Goal: Task Accomplishment & Management: Complete application form

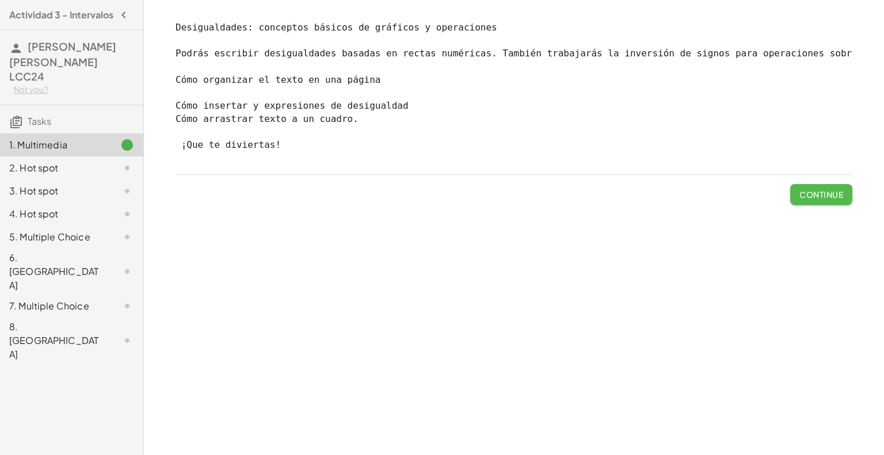
click at [817, 199] on span "Continue" at bounding box center [822, 194] width 44 height 10
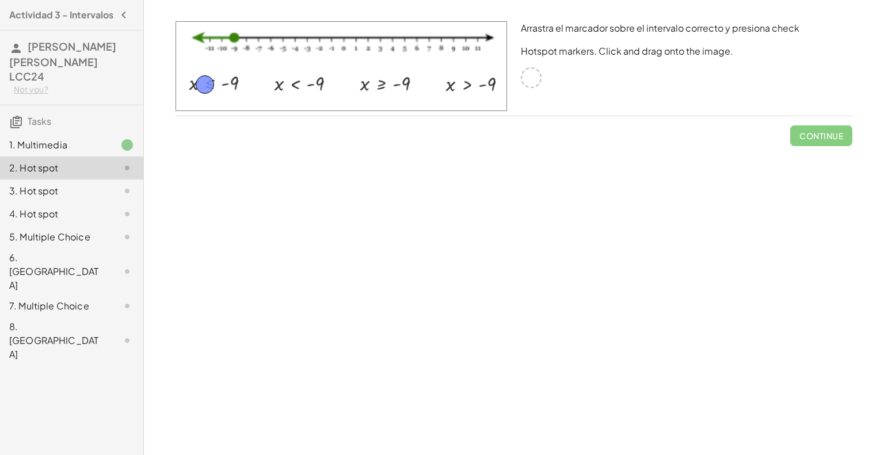
drag, startPoint x: 532, startPoint y: 80, endPoint x: 205, endPoint y: 87, distance: 326.4
drag, startPoint x: 208, startPoint y: 81, endPoint x: 216, endPoint y: 82, distance: 8.1
click at [827, 131] on span "Check" at bounding box center [828, 136] width 30 height 10
click at [823, 128] on button "Continue" at bounding box center [821, 135] width 62 height 21
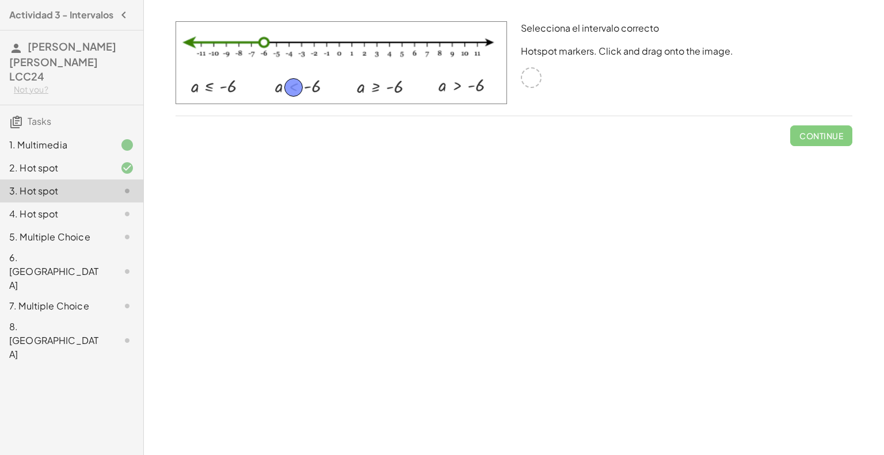
drag, startPoint x: 532, startPoint y: 82, endPoint x: 294, endPoint y: 92, distance: 237.9
click at [813, 131] on span "Check" at bounding box center [828, 136] width 30 height 10
click at [818, 133] on span "Continue" at bounding box center [822, 136] width 44 height 10
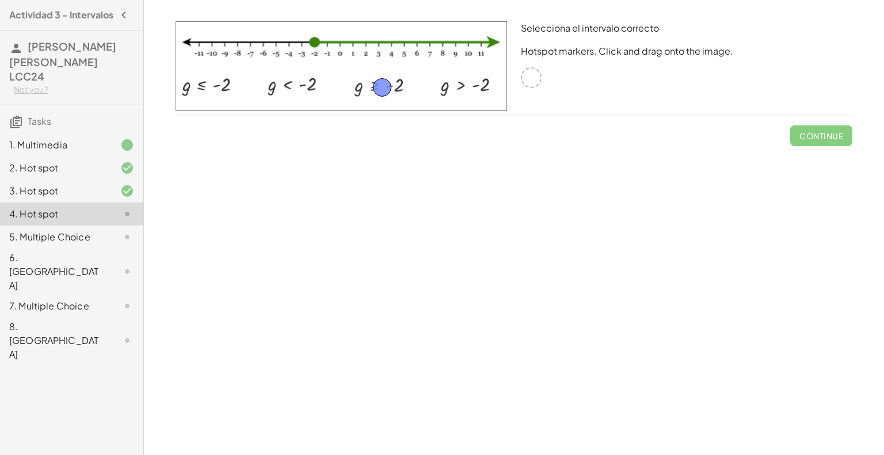
drag, startPoint x: 527, startPoint y: 76, endPoint x: 378, endPoint y: 86, distance: 149.4
click at [817, 131] on span "Check" at bounding box center [828, 136] width 30 height 10
click at [817, 131] on span "Continue" at bounding box center [822, 136] width 44 height 10
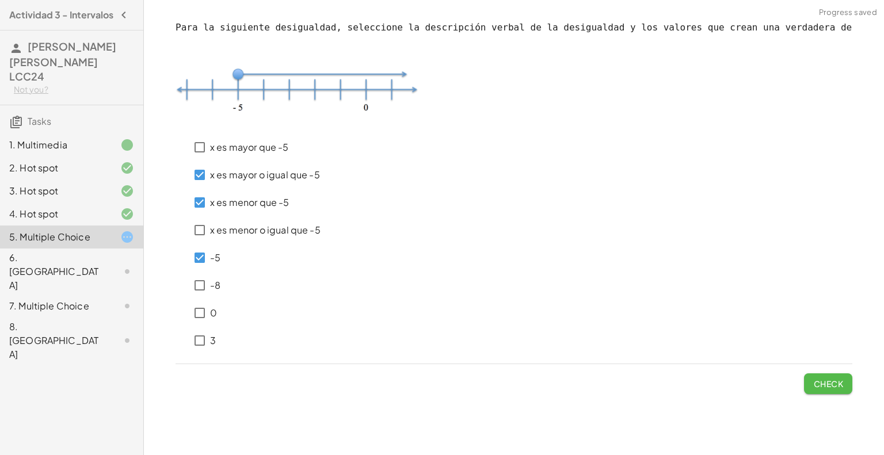
click at [815, 377] on button "Check" at bounding box center [828, 384] width 48 height 21
click at [827, 383] on span "Check" at bounding box center [828, 384] width 30 height 10
click at [832, 383] on span "Check" at bounding box center [828, 384] width 30 height 10
click at [831, 379] on span "Check" at bounding box center [828, 384] width 30 height 10
click at [823, 386] on span "Check" at bounding box center [828, 384] width 30 height 10
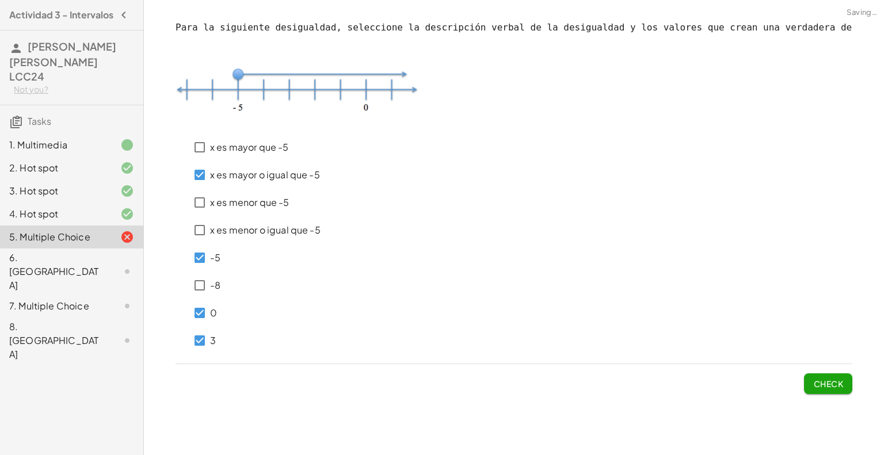
click at [817, 390] on button "Check" at bounding box center [828, 384] width 48 height 21
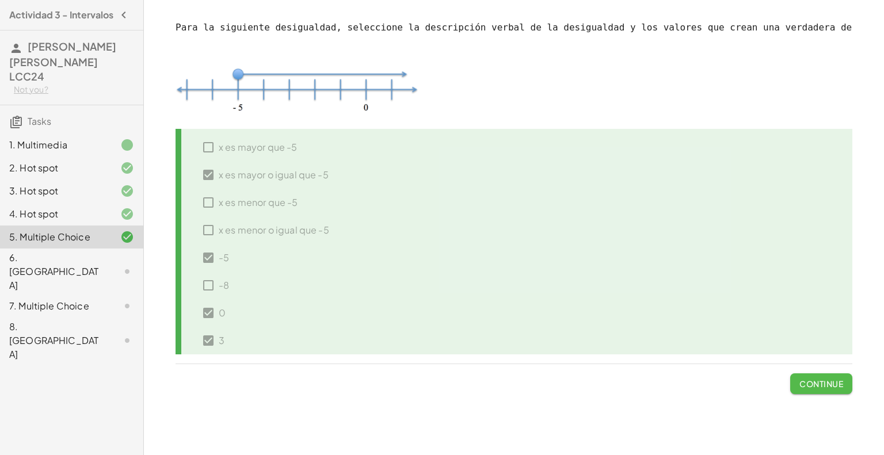
click at [812, 382] on span "Continue" at bounding box center [822, 384] width 44 height 10
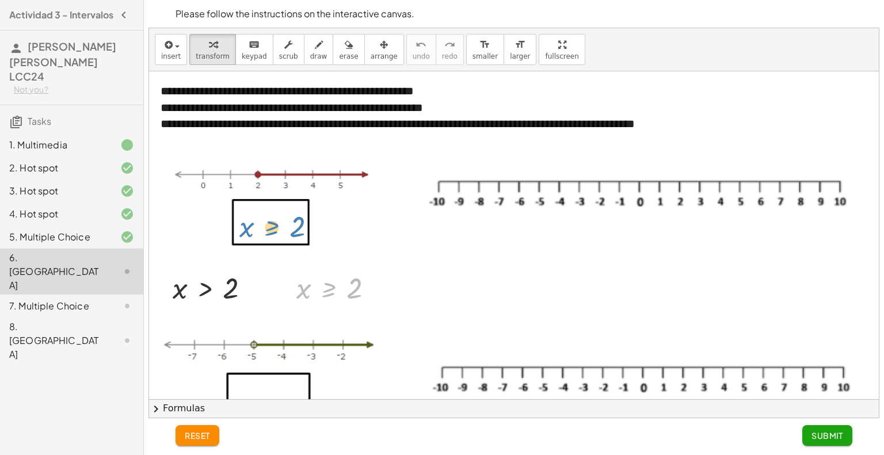
drag, startPoint x: 329, startPoint y: 292, endPoint x: 272, endPoint y: 231, distance: 83.5
drag, startPoint x: 338, startPoint y: 286, endPoint x: 281, endPoint y: 218, distance: 88.2
click at [281, 218] on div "**********" at bounding box center [515, 393] width 733 height 645
drag, startPoint x: 318, startPoint y: 275, endPoint x: 277, endPoint y: 208, distance: 78.0
drag, startPoint x: 205, startPoint y: 292, endPoint x: 265, endPoint y: 218, distance: 96.2
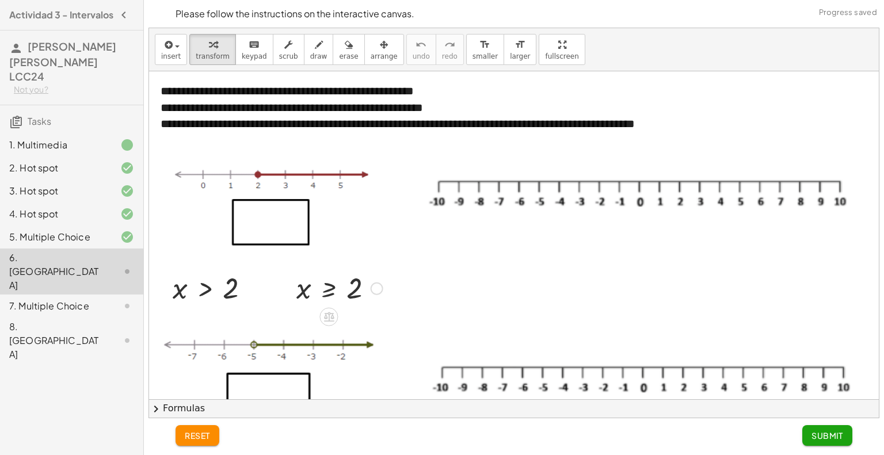
click at [378, 289] on div at bounding box center [377, 289] width 13 height 13
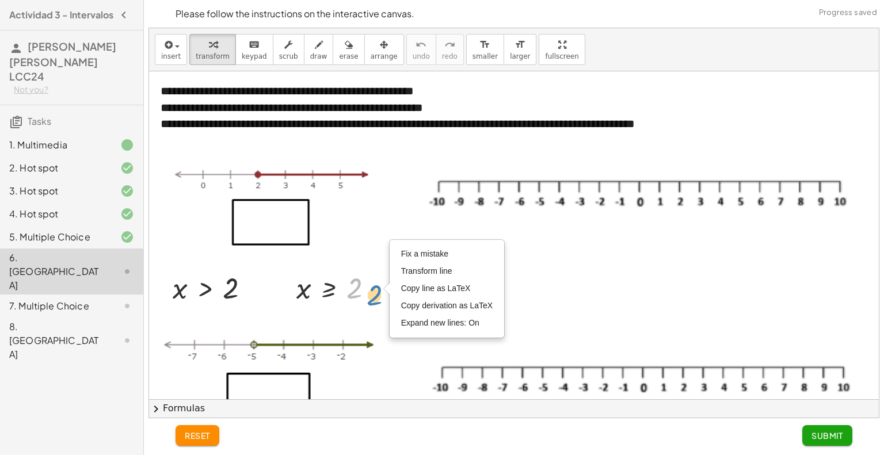
drag, startPoint x: 349, startPoint y: 287, endPoint x: 361, endPoint y: 296, distance: 15.1
click at [363, 296] on div at bounding box center [340, 288] width 98 height 38
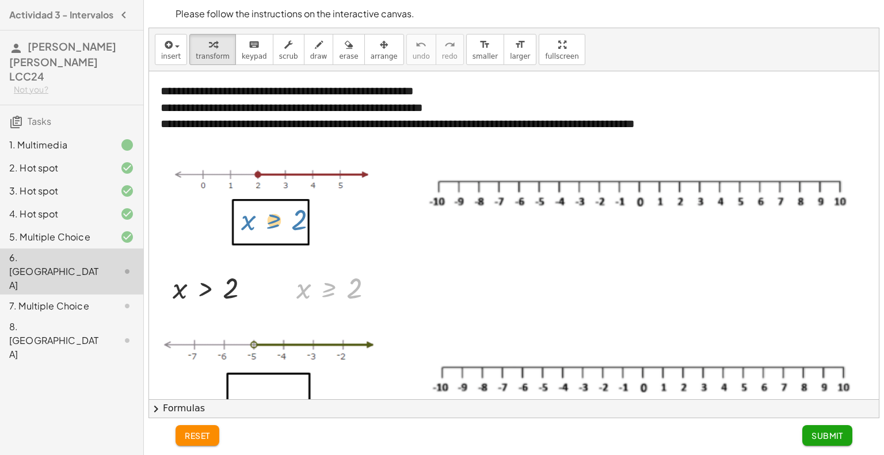
drag, startPoint x: 330, startPoint y: 291, endPoint x: 275, endPoint y: 223, distance: 87.6
drag, startPoint x: 255, startPoint y: 219, endPoint x: 302, endPoint y: 267, distance: 67.2
click at [290, 254] on div at bounding box center [274, 209] width 244 height 105
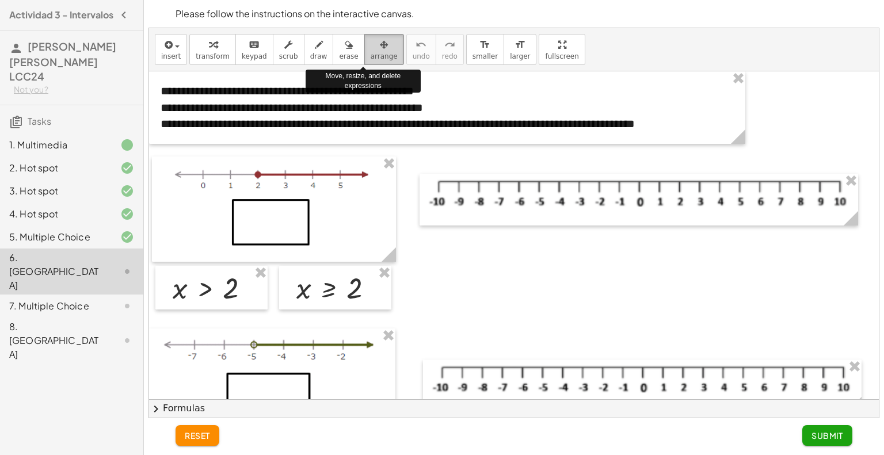
click at [371, 48] on div "button" at bounding box center [384, 44] width 27 height 14
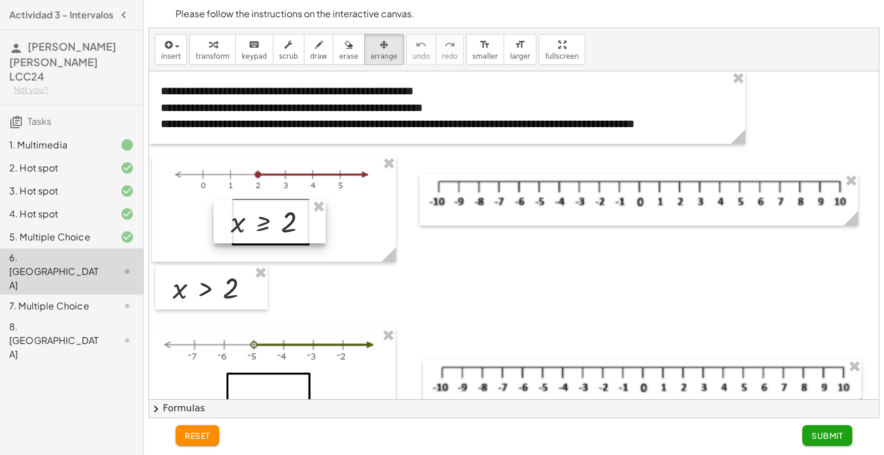
drag, startPoint x: 342, startPoint y: 287, endPoint x: 276, endPoint y: 221, distance: 93.2
click at [276, 221] on div at bounding box center [270, 222] width 112 height 44
click at [299, 279] on div at bounding box center [515, 393] width 733 height 645
click at [276, 216] on div at bounding box center [275, 222] width 112 height 44
click at [338, 300] on div at bounding box center [515, 393] width 733 height 645
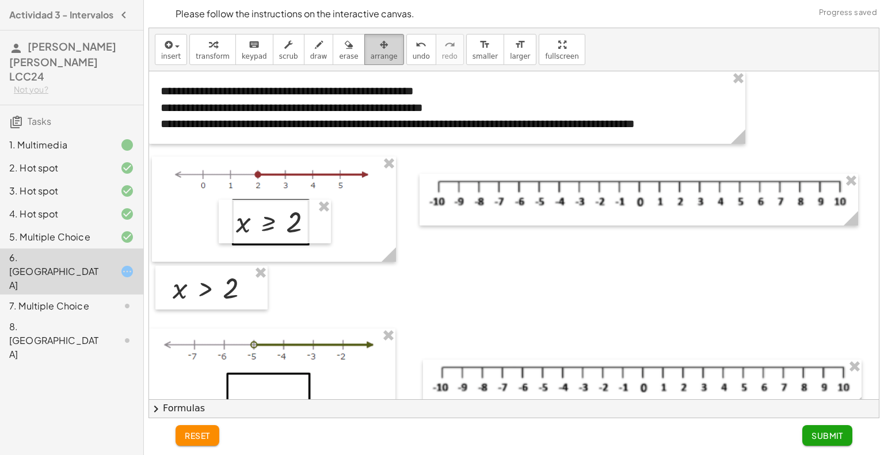
click at [371, 44] on div "button" at bounding box center [384, 44] width 27 height 14
click at [213, 50] on div "button" at bounding box center [213, 44] width 34 height 14
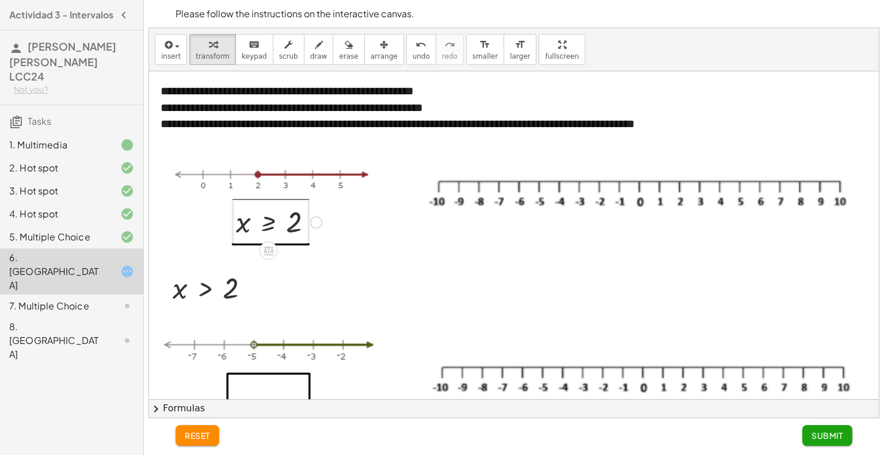
click at [313, 224] on div "Fix a mistake Transform line Copy line as LaTeX Copy derivation as LaTeX Expand…" at bounding box center [316, 222] width 13 height 13
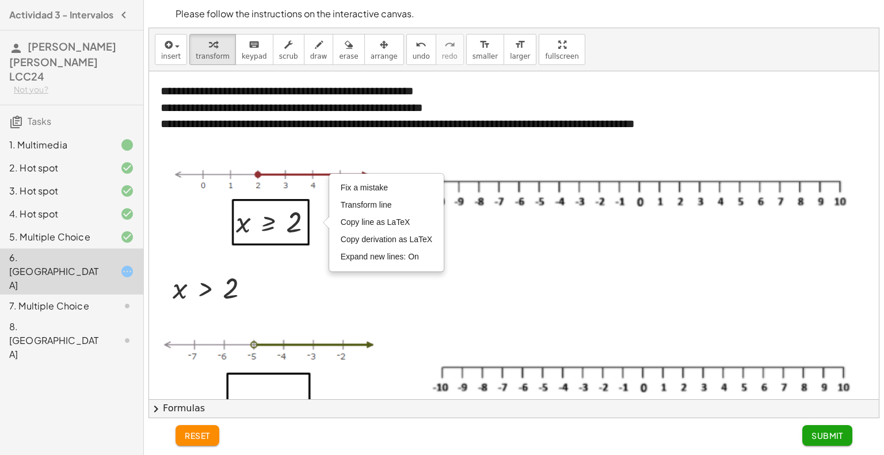
click at [481, 233] on div at bounding box center [515, 393] width 733 height 645
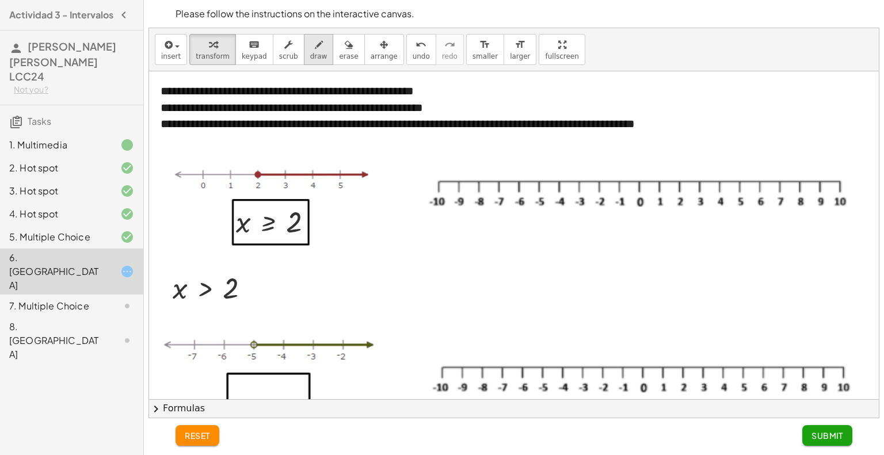
click at [310, 55] on span "draw" at bounding box center [318, 56] width 17 height 8
click at [679, 181] on div at bounding box center [515, 393] width 733 height 645
click at [682, 179] on div at bounding box center [515, 393] width 733 height 645
drag, startPoint x: 682, startPoint y: 179, endPoint x: 733, endPoint y: 179, distance: 51.8
click at [733, 179] on div at bounding box center [515, 393] width 733 height 645
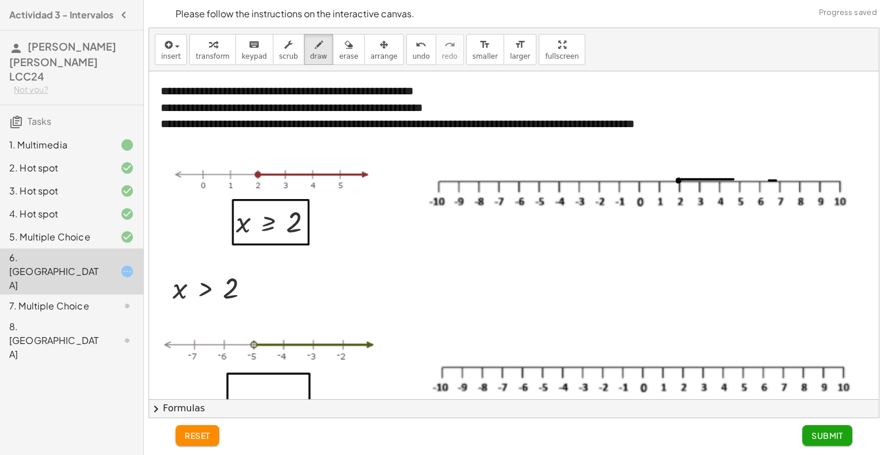
click at [776, 180] on div at bounding box center [515, 393] width 733 height 645
click at [774, 181] on div at bounding box center [515, 393] width 733 height 645
drag, startPoint x: 725, startPoint y: 177, endPoint x: 778, endPoint y: 180, distance: 53.1
click at [778, 180] on div at bounding box center [515, 393] width 733 height 645
drag, startPoint x: 778, startPoint y: 174, endPoint x: 784, endPoint y: 177, distance: 6.2
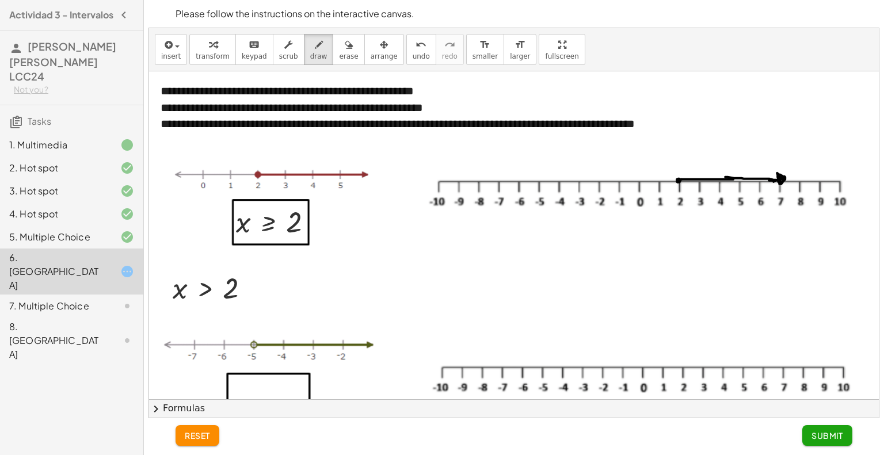
click at [784, 177] on div at bounding box center [515, 393] width 733 height 645
click at [341, 45] on button "erase" at bounding box center [349, 49] width 32 height 31
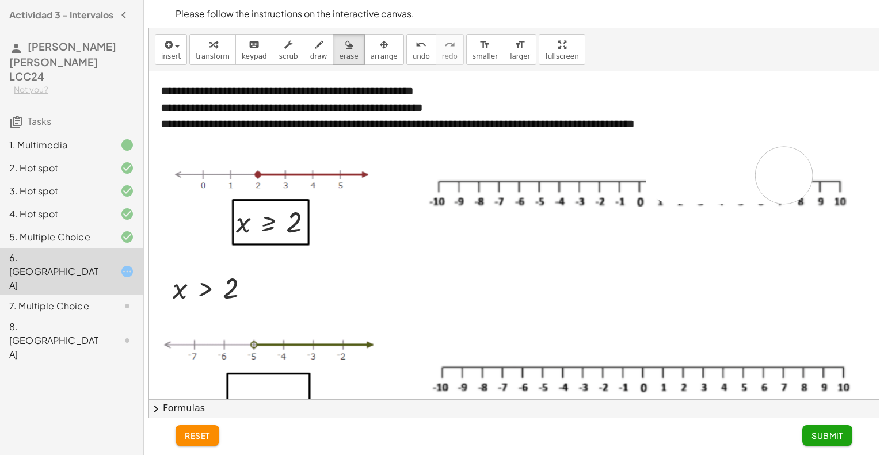
drag, startPoint x: 675, startPoint y: 176, endPoint x: 784, endPoint y: 175, distance: 109.4
click at [784, 175] on div at bounding box center [515, 393] width 733 height 645
click at [315, 44] on icon "button" at bounding box center [319, 45] width 8 height 14
drag, startPoint x: 221, startPoint y: 290, endPoint x: 234, endPoint y: 289, distance: 12.7
click at [234, 289] on div at bounding box center [515, 393] width 733 height 645
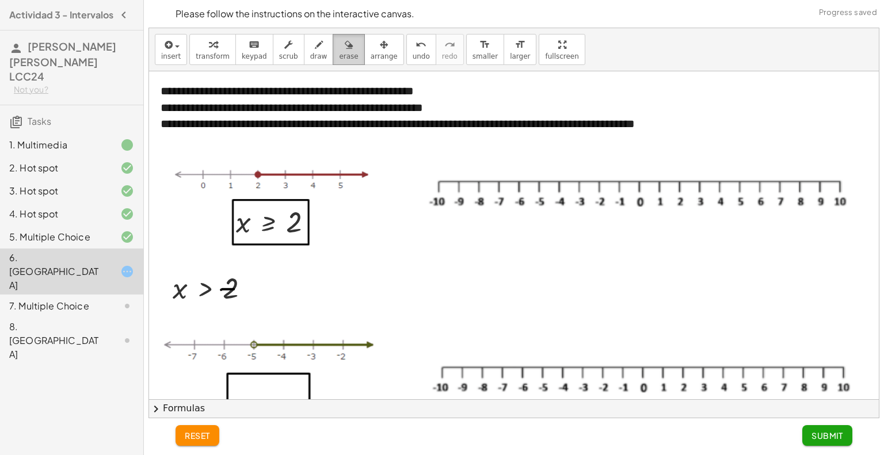
click at [339, 56] on span "erase" at bounding box center [348, 56] width 19 height 8
drag, startPoint x: 226, startPoint y: 286, endPoint x: 242, endPoint y: 285, distance: 16.2
click at [242, 285] on div at bounding box center [515, 393] width 733 height 645
click at [310, 57] on span "draw" at bounding box center [318, 56] width 17 height 8
click at [680, 174] on div at bounding box center [515, 393] width 733 height 645
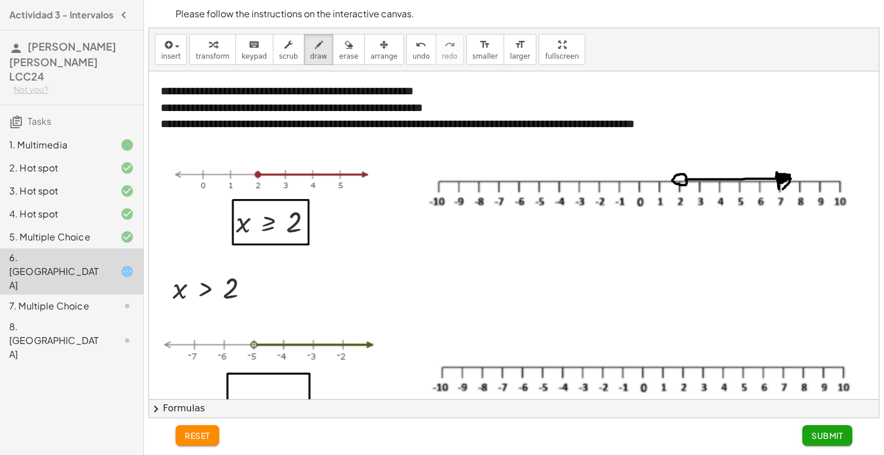
drag, startPoint x: 686, startPoint y: 180, endPoint x: 783, endPoint y: 189, distance: 97.7
click at [783, 189] on div at bounding box center [515, 393] width 733 height 645
click at [339, 55] on span "erase" at bounding box center [348, 56] width 19 height 8
drag, startPoint x: 787, startPoint y: 165, endPoint x: 787, endPoint y: 175, distance: 9.8
click at [787, 175] on div at bounding box center [515, 393] width 733 height 645
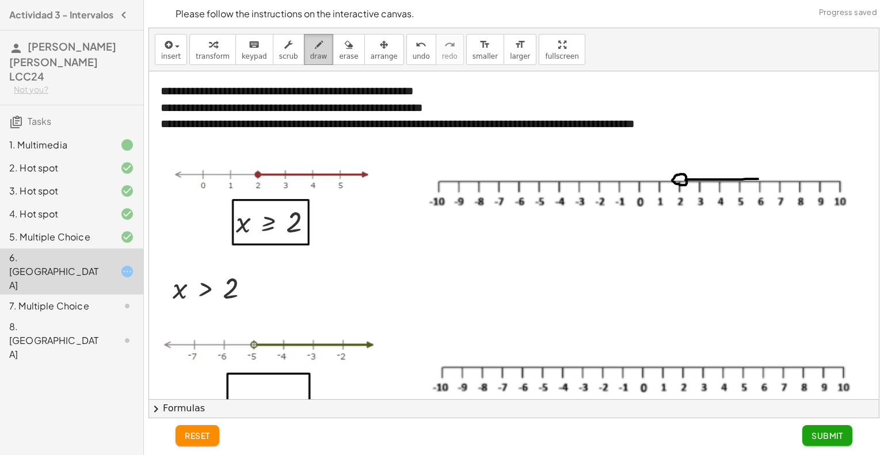
click at [315, 40] on icon "button" at bounding box center [319, 45] width 8 height 14
drag, startPoint x: 743, startPoint y: 177, endPoint x: 789, endPoint y: 174, distance: 46.7
click at [789, 174] on div at bounding box center [515, 393] width 733 height 645
click at [345, 48] on icon "button" at bounding box center [349, 45] width 8 height 14
drag, startPoint x: 790, startPoint y: 169, endPoint x: 771, endPoint y: 175, distance: 19.5
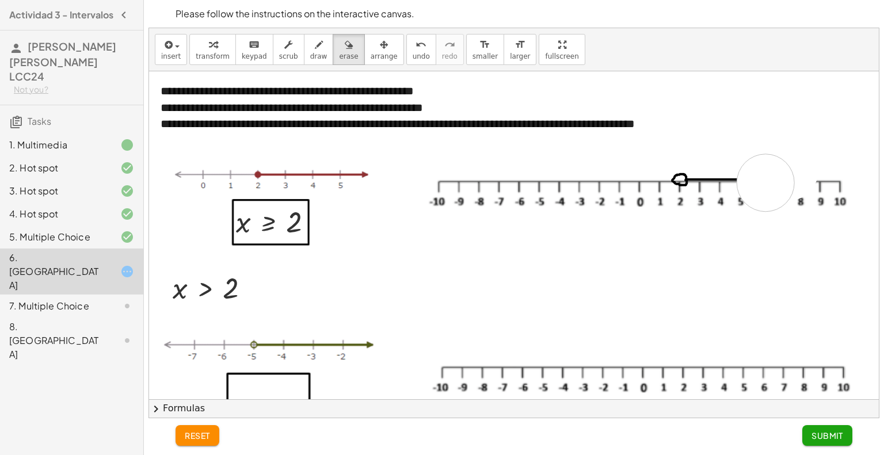
click at [765, 182] on div at bounding box center [515, 393] width 733 height 645
click at [315, 49] on icon "button" at bounding box center [319, 45] width 8 height 14
drag, startPoint x: 733, startPoint y: 179, endPoint x: 783, endPoint y: 181, distance: 50.1
click at [783, 181] on div at bounding box center [515, 393] width 733 height 645
drag, startPoint x: 779, startPoint y: 174, endPoint x: 782, endPoint y: 186, distance: 11.7
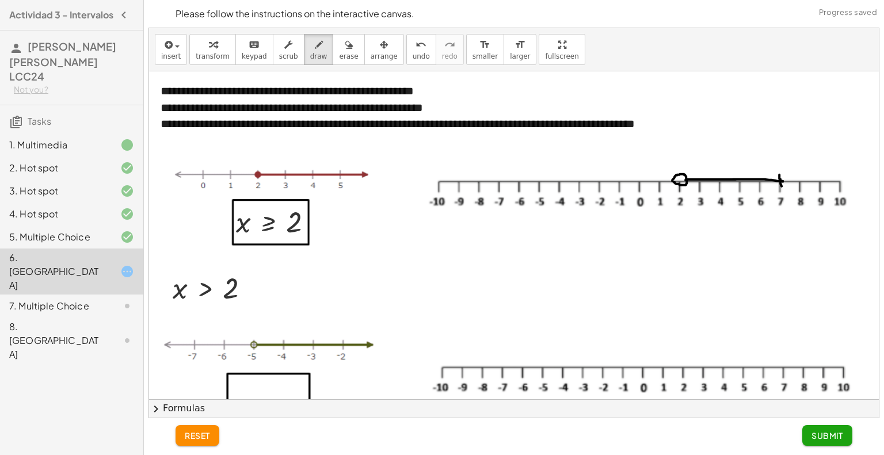
click at [782, 186] on div at bounding box center [515, 393] width 733 height 645
drag, startPoint x: 779, startPoint y: 174, endPoint x: 785, endPoint y: 181, distance: 9.8
click at [785, 181] on div at bounding box center [515, 393] width 733 height 645
click at [783, 181] on div at bounding box center [515, 393] width 733 height 645
click at [785, 182] on div at bounding box center [515, 393] width 733 height 645
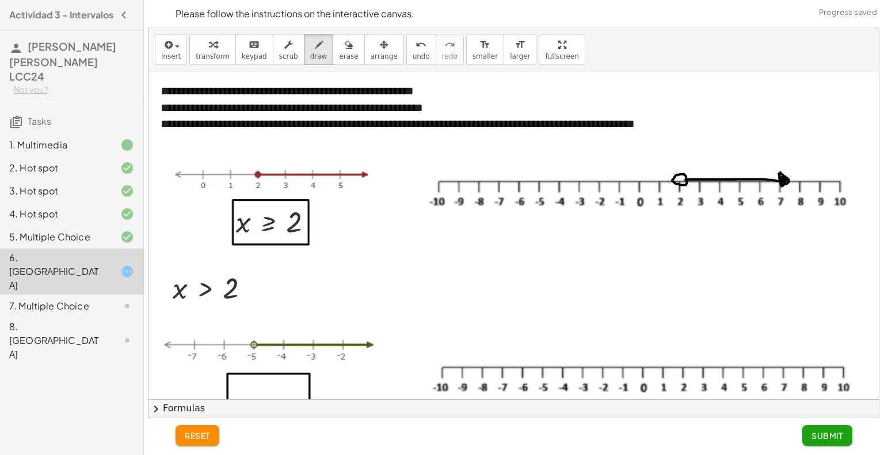
click at [783, 175] on div at bounding box center [515, 393] width 733 height 645
click at [214, 54] on span "transform" at bounding box center [213, 56] width 34 height 8
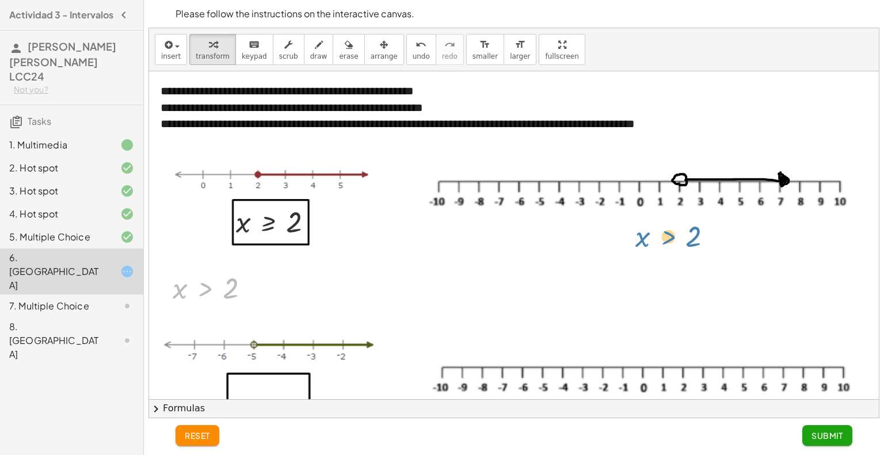
drag, startPoint x: 211, startPoint y: 283, endPoint x: 669, endPoint y: 232, distance: 461.6
click at [371, 52] on span "arrange" at bounding box center [384, 56] width 27 height 8
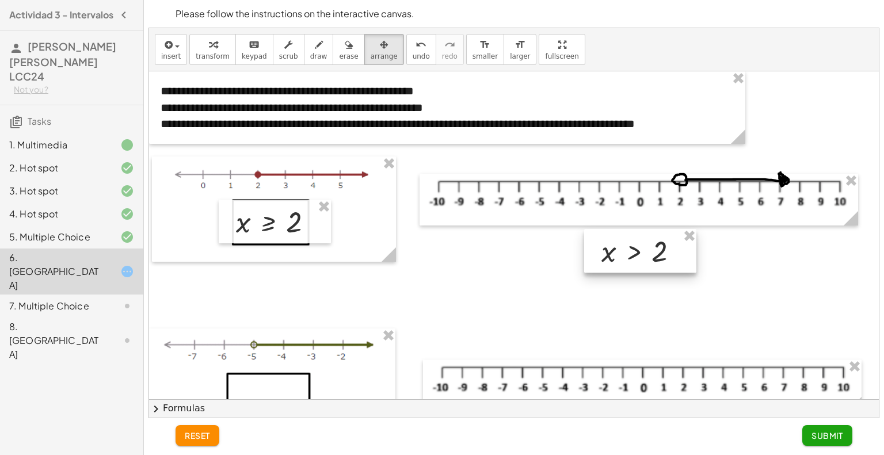
drag, startPoint x: 210, startPoint y: 285, endPoint x: 638, endPoint y: 248, distance: 429.3
click at [638, 248] on div at bounding box center [640, 251] width 112 height 44
click at [200, 56] on span "transform" at bounding box center [213, 56] width 34 height 8
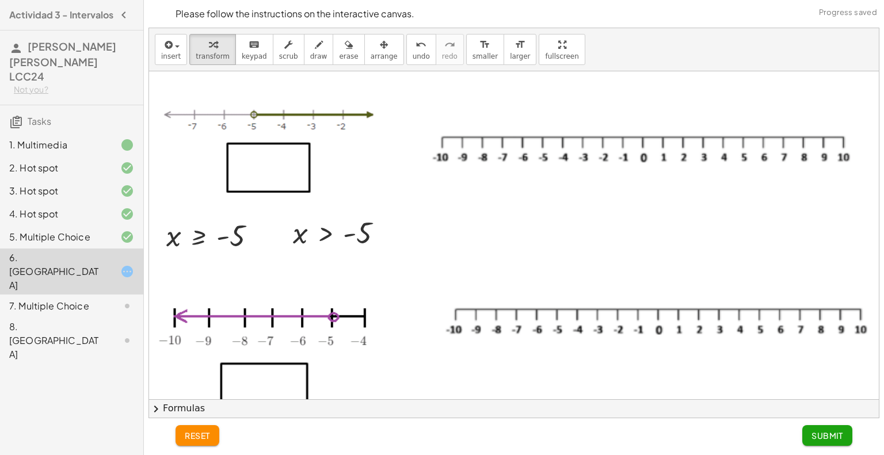
scroll to position [173, 0]
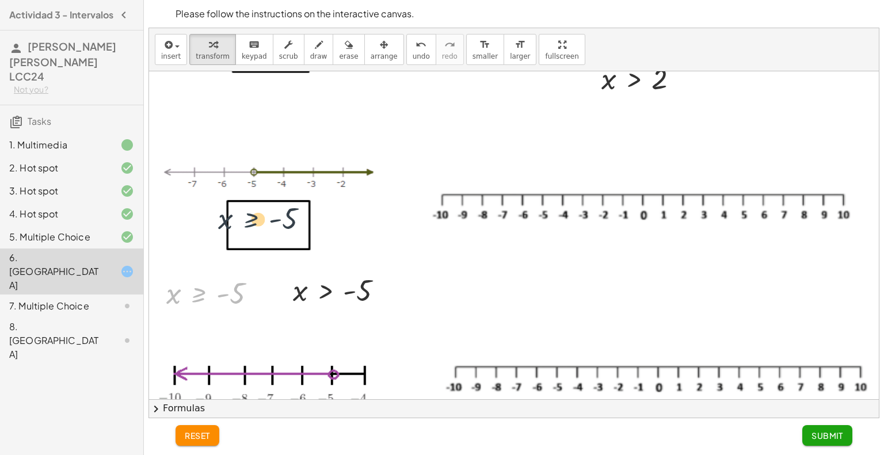
drag, startPoint x: 210, startPoint y: 299, endPoint x: 266, endPoint y: 216, distance: 100.3
drag, startPoint x: 317, startPoint y: 295, endPoint x: 254, endPoint y: 217, distance: 99.5
click at [254, 217] on div "**********" at bounding box center [515, 221] width 733 height 645
click at [386, 296] on div at bounding box center [386, 291] width 13 height 13
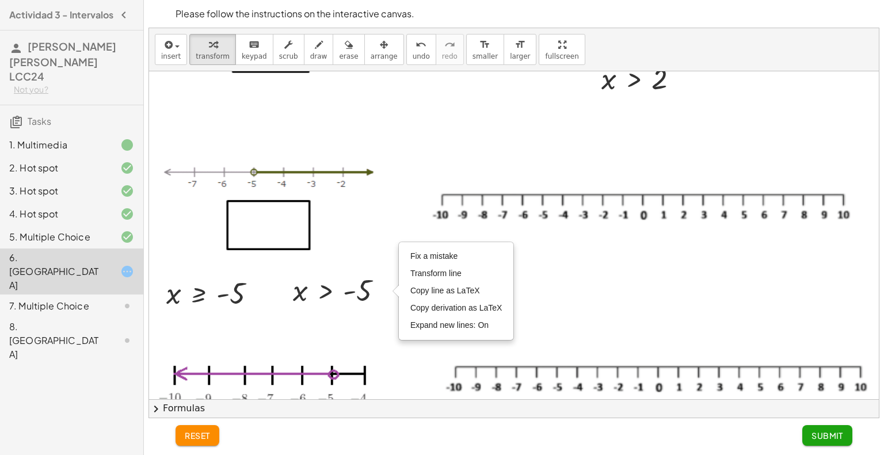
click at [557, 281] on div at bounding box center [515, 221] width 733 height 645
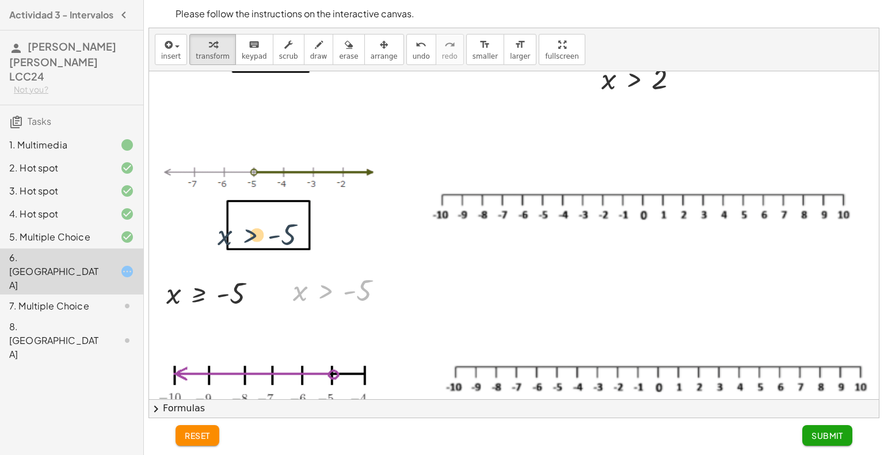
drag, startPoint x: 310, startPoint y: 294, endPoint x: 248, endPoint y: 196, distance: 116.2
click at [239, 229] on div "**********" at bounding box center [515, 221] width 733 height 645
click at [376, 52] on button "arrange" at bounding box center [384, 49] width 40 height 31
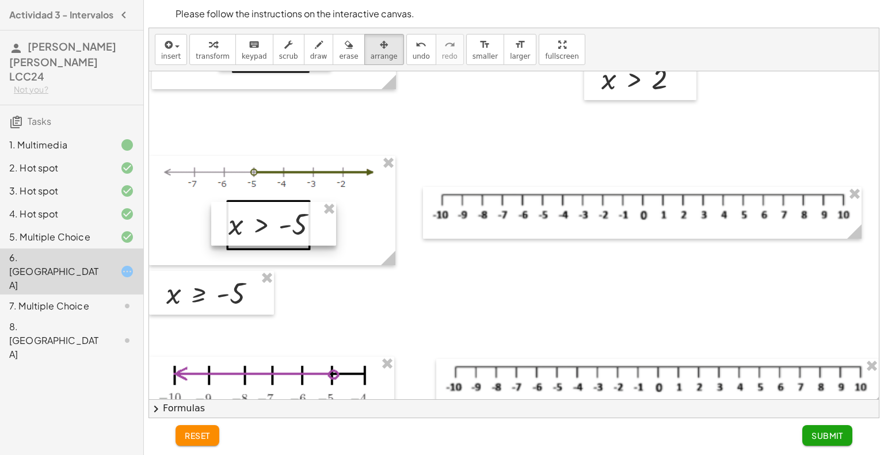
drag, startPoint x: 341, startPoint y: 299, endPoint x: 276, endPoint y: 233, distance: 92.4
click at [276, 233] on div at bounding box center [273, 224] width 125 height 44
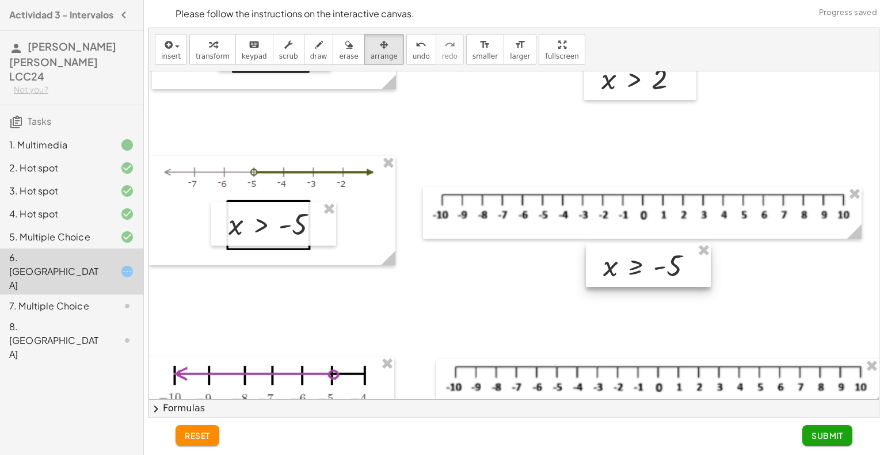
drag, startPoint x: 216, startPoint y: 293, endPoint x: 651, endPoint y: 265, distance: 435.5
click at [651, 265] on div at bounding box center [648, 265] width 125 height 44
click at [310, 54] on span "draw" at bounding box center [318, 56] width 17 height 8
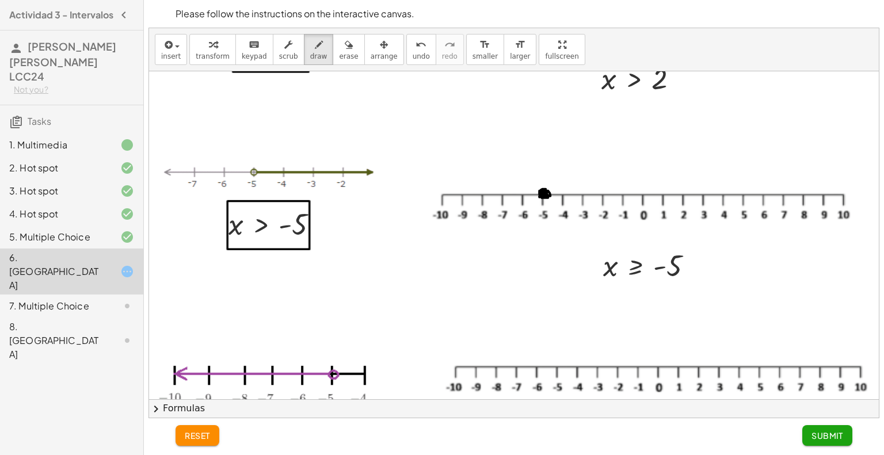
drag, startPoint x: 542, startPoint y: 191, endPoint x: 545, endPoint y: 197, distance: 7.0
click at [545, 197] on div at bounding box center [515, 221] width 733 height 645
drag, startPoint x: 545, startPoint y: 194, endPoint x: 668, endPoint y: 191, distance: 123.2
click at [668, 189] on div at bounding box center [515, 221] width 733 height 645
click at [413, 48] on div "undo" at bounding box center [421, 44] width 17 height 14
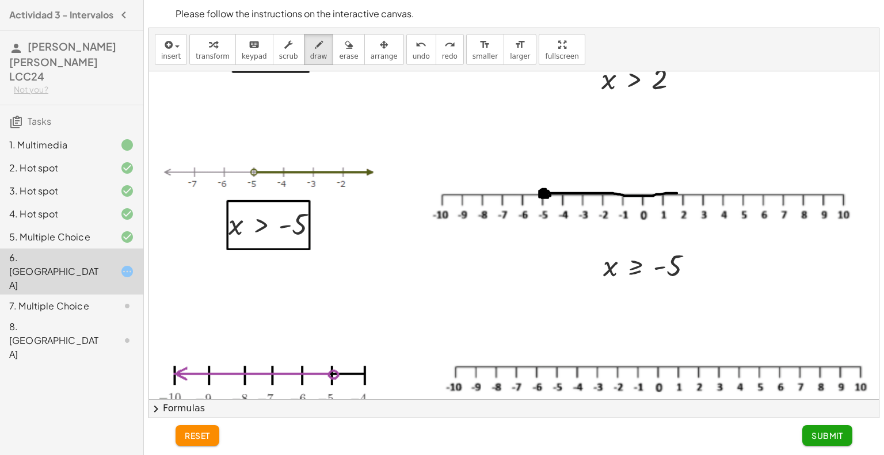
drag, startPoint x: 546, startPoint y: 193, endPoint x: 677, endPoint y: 193, distance: 130.7
click at [677, 193] on div at bounding box center [515, 221] width 733 height 645
drag, startPoint x: 674, startPoint y: 186, endPoint x: 679, endPoint y: 201, distance: 16.2
click at [679, 201] on div at bounding box center [515, 221] width 733 height 645
click at [677, 188] on div at bounding box center [515, 221] width 733 height 645
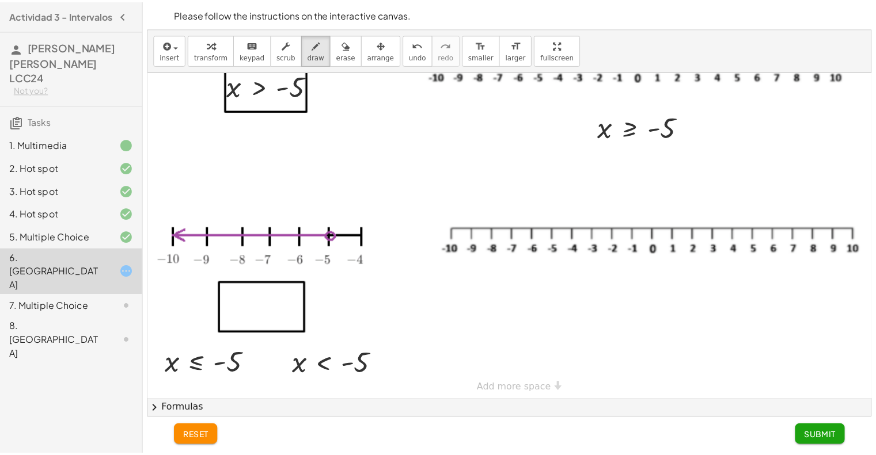
scroll to position [325, 0]
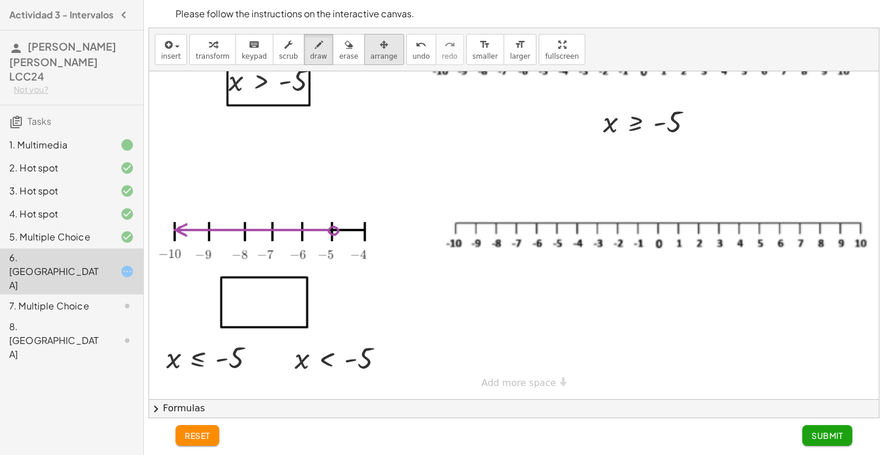
click at [371, 52] on span "arrange" at bounding box center [384, 56] width 27 height 8
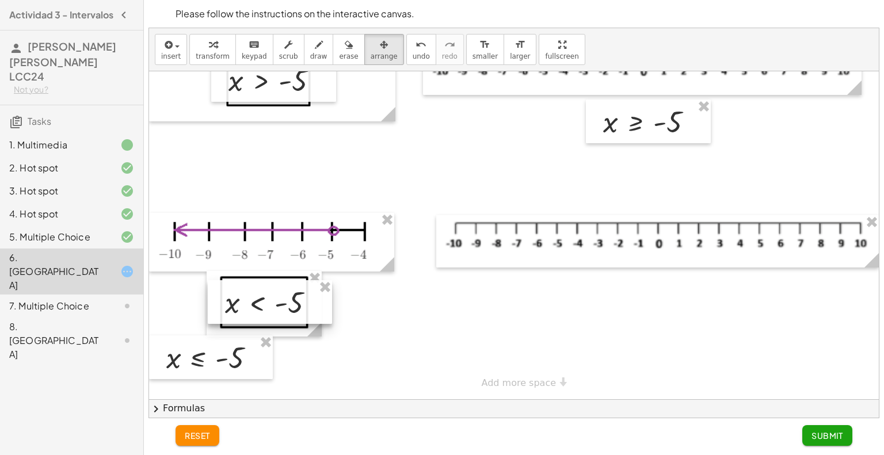
drag, startPoint x: 330, startPoint y: 355, endPoint x: 260, endPoint y: 299, distance: 89.3
click at [260, 299] on div at bounding box center [270, 302] width 124 height 44
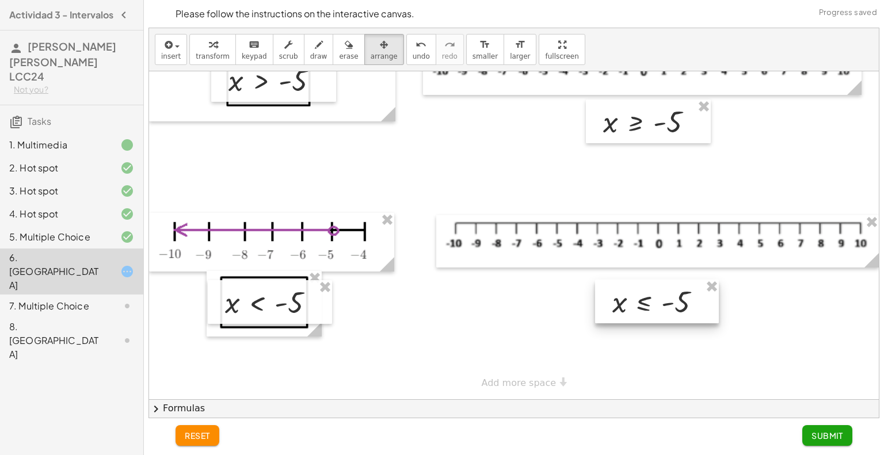
drag, startPoint x: 363, startPoint y: 341, endPoint x: 663, endPoint y: 296, distance: 303.3
click at [663, 296] on div at bounding box center [657, 302] width 124 height 44
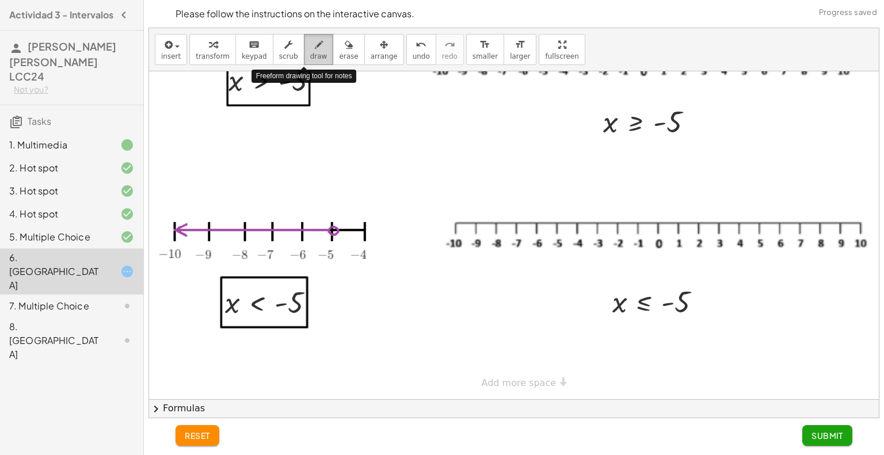
click at [310, 53] on span "draw" at bounding box center [318, 56] width 17 height 8
drag, startPoint x: 557, startPoint y: 210, endPoint x: 546, endPoint y: 208, distance: 10.5
click at [546, 208] on div at bounding box center [515, 77] width 733 height 645
click at [413, 58] on span "undo" at bounding box center [421, 56] width 17 height 8
click at [557, 212] on div at bounding box center [515, 77] width 733 height 645
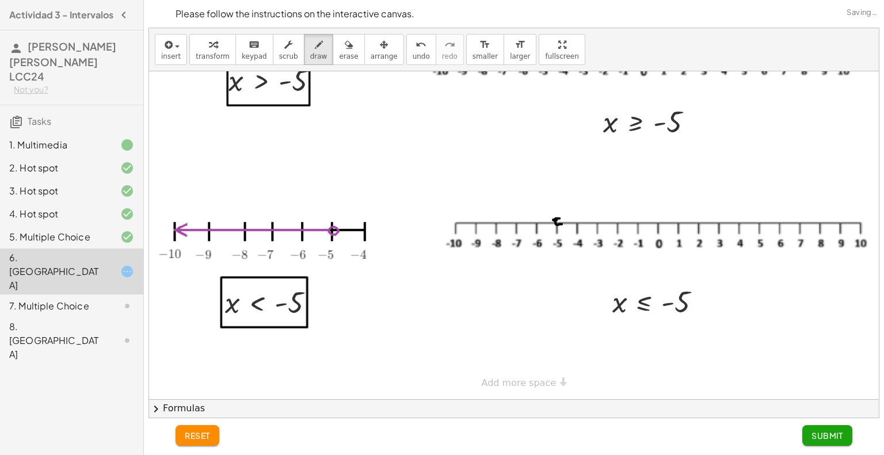
drag, startPoint x: 560, startPoint y: 210, endPoint x: 562, endPoint y: 216, distance: 6.2
click at [562, 216] on div at bounding box center [515, 77] width 733 height 645
click at [413, 54] on span "undo" at bounding box center [421, 56] width 17 height 8
click at [413, 52] on span "undo" at bounding box center [421, 56] width 17 height 8
click at [557, 215] on div at bounding box center [515, 77] width 733 height 645
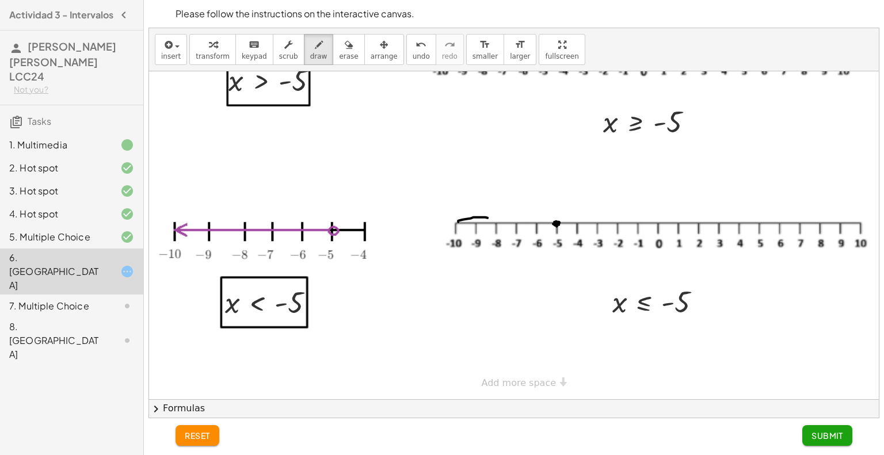
drag, startPoint x: 458, startPoint y: 214, endPoint x: 488, endPoint y: 210, distance: 29.6
click at [488, 210] on div at bounding box center [515, 77] width 733 height 645
click at [413, 56] on span "undo" at bounding box center [421, 56] width 17 height 8
drag, startPoint x: 464, startPoint y: 214, endPoint x: 556, endPoint y: 214, distance: 92.1
click at [556, 214] on div at bounding box center [515, 77] width 733 height 645
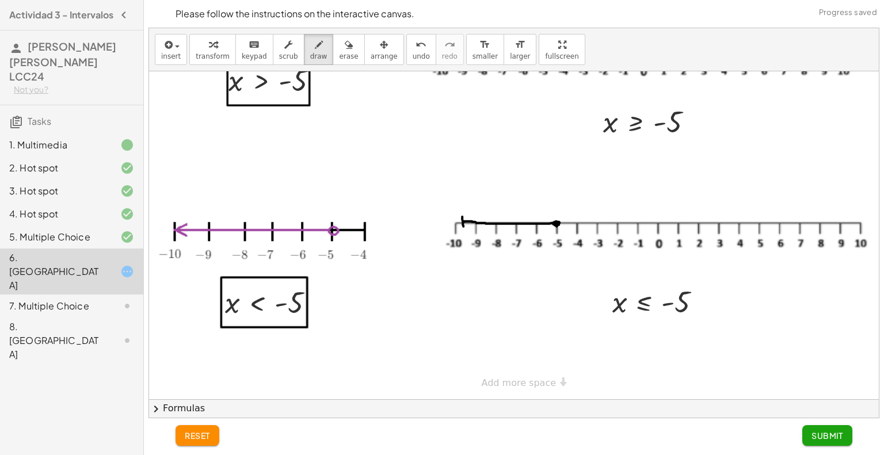
drag, startPoint x: 462, startPoint y: 208, endPoint x: 465, endPoint y: 220, distance: 12.3
click at [465, 220] on div at bounding box center [515, 77] width 733 height 645
drag, startPoint x: 462, startPoint y: 207, endPoint x: 490, endPoint y: 211, distance: 29.1
click at [460, 208] on div at bounding box center [515, 77] width 733 height 645
click at [828, 438] on span "Submit" at bounding box center [828, 436] width 32 height 10
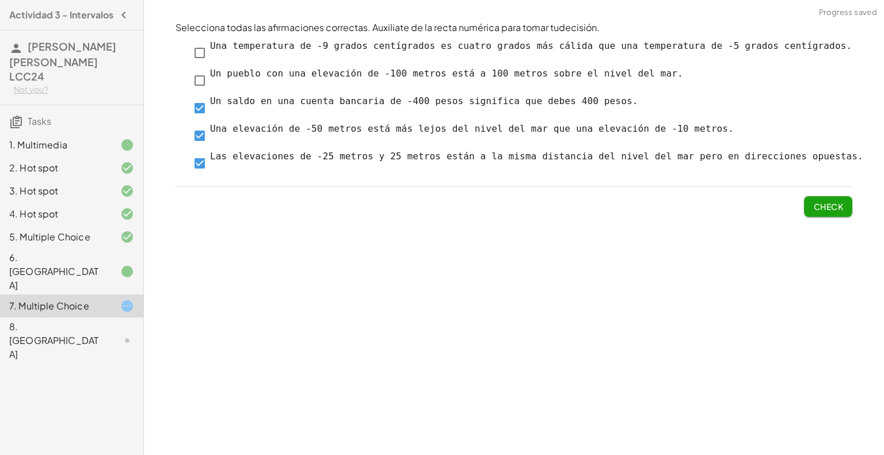
click at [833, 211] on button "Check" at bounding box center [828, 206] width 48 height 21
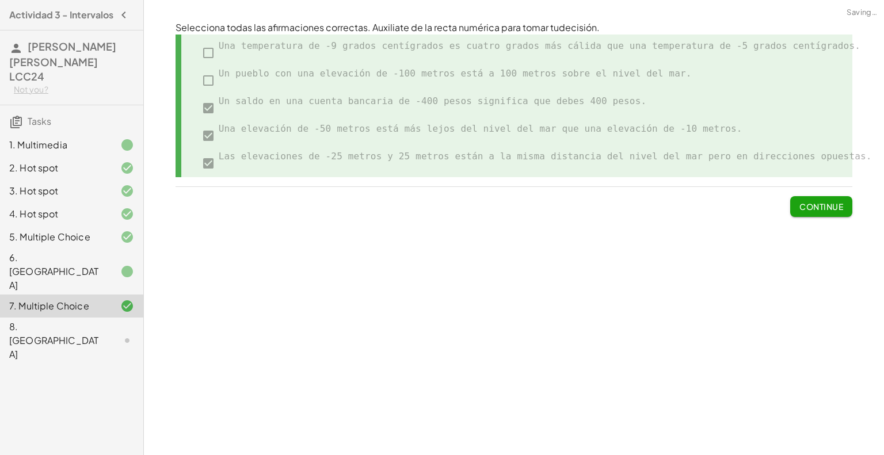
click at [833, 211] on button "Continue" at bounding box center [821, 206] width 62 height 21
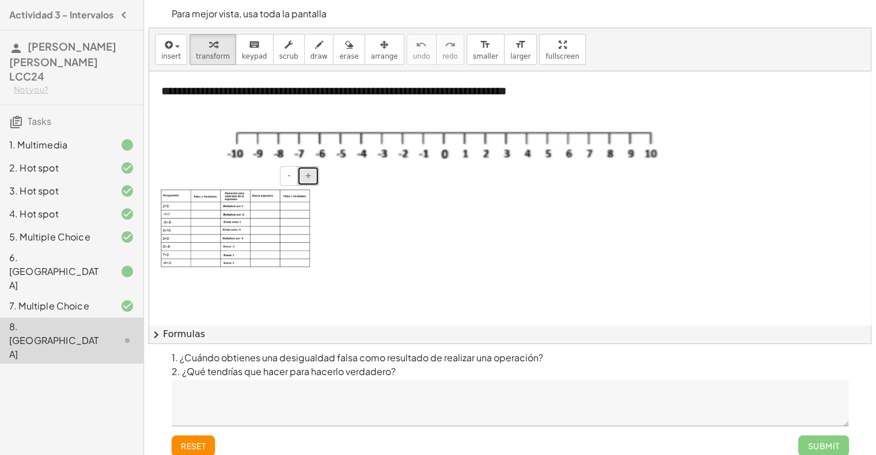
click at [302, 181] on button "+" at bounding box center [308, 176] width 22 height 20
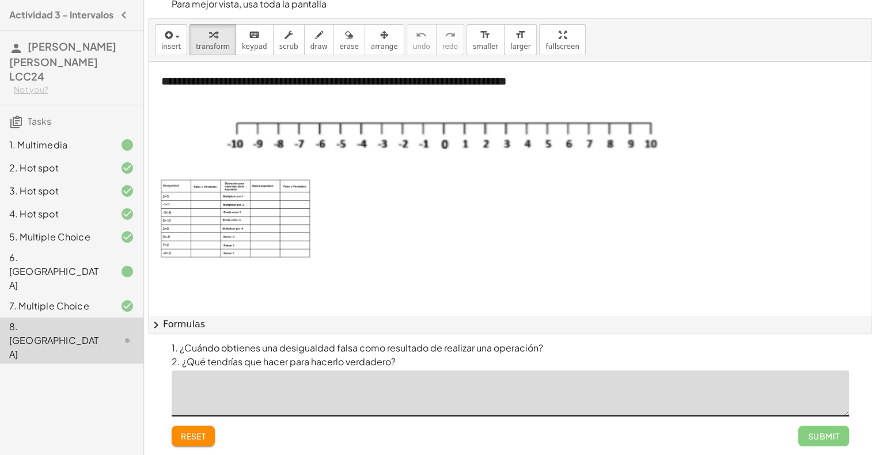
click at [304, 386] on textarea at bounding box center [510, 394] width 677 height 46
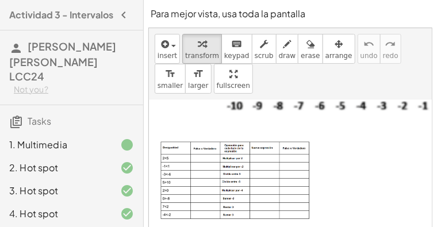
scroll to position [77, 0]
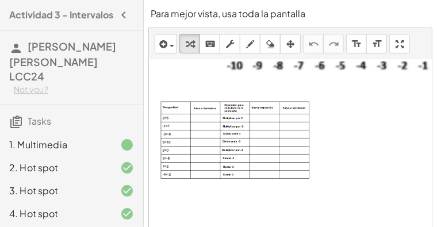
drag, startPoint x: 573, startPoint y: 2, endPoint x: 201, endPoint y: 117, distance: 389.3
click at [201, 117] on img at bounding box center [236, 140] width 150 height 78
click at [208, 118] on img at bounding box center [236, 140] width 150 height 78
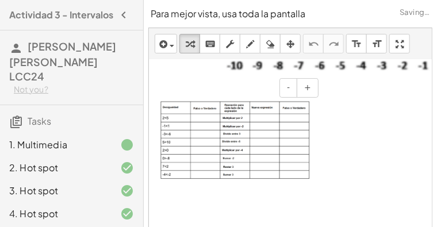
click at [206, 118] on img at bounding box center [236, 140] width 150 height 78
click at [205, 48] on icon "keyboard" at bounding box center [210, 44] width 11 height 14
click at [204, 120] on img at bounding box center [236, 140] width 150 height 78
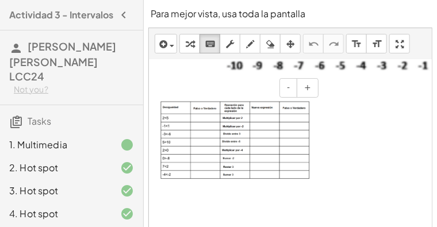
click at [204, 117] on img at bounding box center [236, 140] width 150 height 78
click at [205, 116] on img at bounding box center [236, 140] width 150 height 78
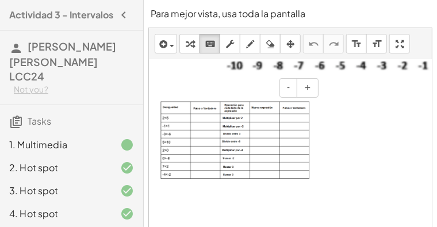
click at [205, 115] on img at bounding box center [236, 140] width 150 height 78
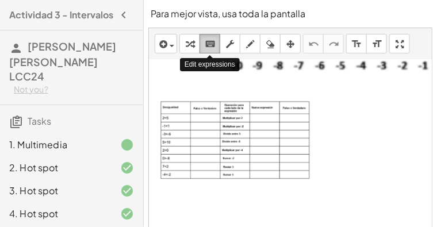
click at [210, 41] on icon "keyboard" at bounding box center [210, 44] width 11 height 14
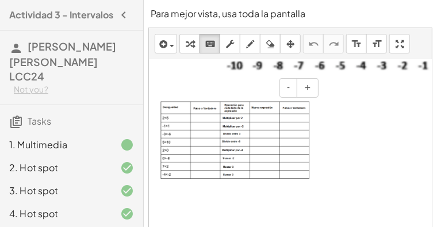
click at [176, 120] on img at bounding box center [236, 140] width 150 height 78
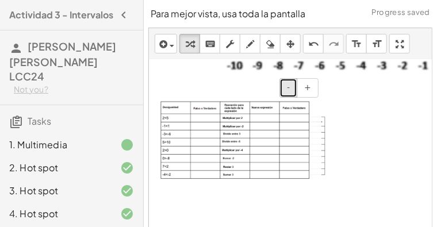
click at [290, 88] on span "-" at bounding box center [288, 87] width 3 height 9
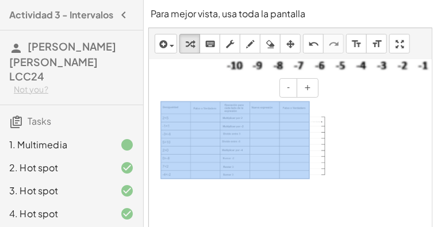
drag, startPoint x: 250, startPoint y: 96, endPoint x: 269, endPoint y: 100, distance: 19.4
click at [269, 100] on div "- +" at bounding box center [235, 140] width 173 height 101
click at [314, 44] on icon "undo" at bounding box center [314, 44] width 11 height 14
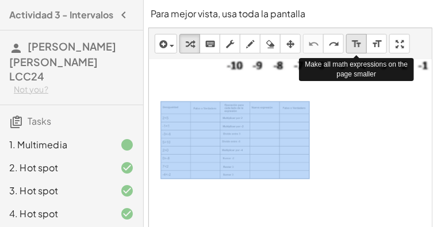
click at [362, 47] on div "format_size" at bounding box center [356, 44] width 15 height 14
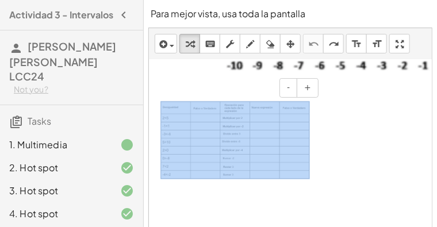
click at [204, 117] on img at bounding box center [236, 140] width 150 height 78
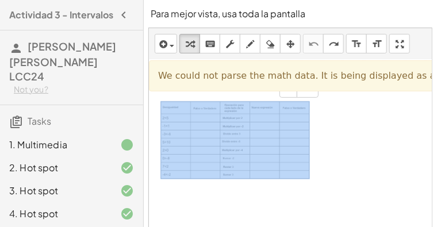
click at [200, 118] on img at bounding box center [236, 140] width 150 height 78
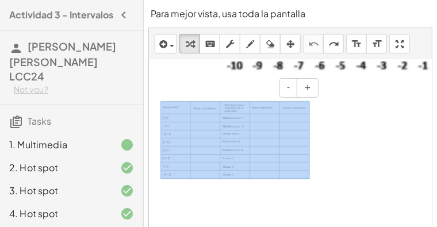
click at [200, 118] on img at bounding box center [236, 140] width 150 height 78
click at [172, 45] on span "button" at bounding box center [172, 46] width 5 height 2
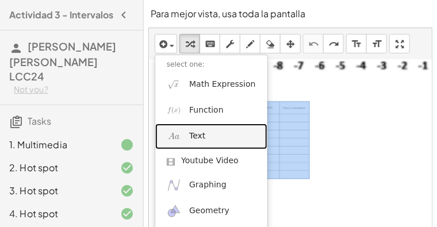
click at [192, 139] on span "Text" at bounding box center [197, 137] width 16 height 12
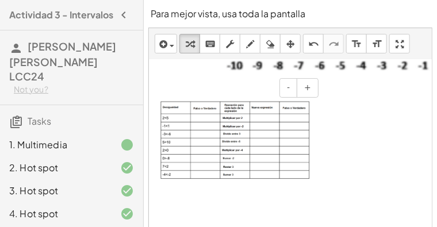
click at [204, 118] on img at bounding box center [236, 140] width 150 height 78
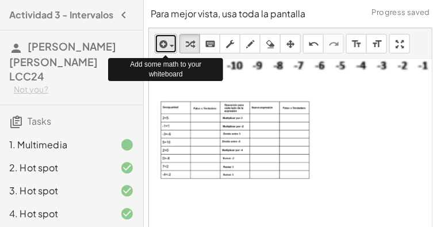
click at [169, 42] on span "button" at bounding box center [169, 45] width 2 height 8
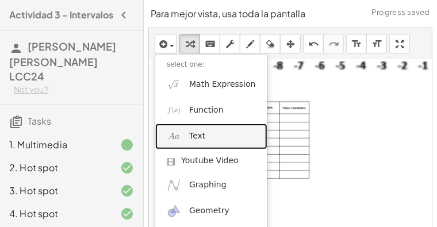
click at [188, 133] on link "Text" at bounding box center [211, 137] width 112 height 26
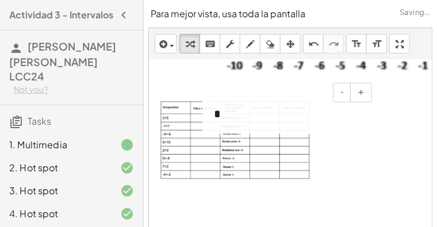
click at [217, 114] on div "*" at bounding box center [289, 114] width 173 height 40
drag, startPoint x: 375, startPoint y: 112, endPoint x: 367, endPoint y: 126, distance: 16.8
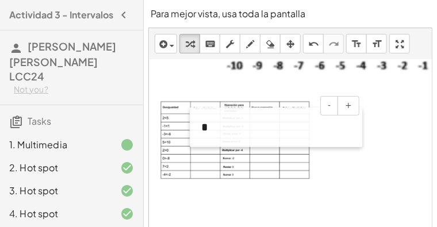
drag, startPoint x: 211, startPoint y: 111, endPoint x: 201, endPoint y: 123, distance: 15.2
click at [199, 124] on div at bounding box center [196, 128] width 12 height 40
drag, startPoint x: 314, startPoint y: 142, endPoint x: 300, endPoint y: 138, distance: 14.0
click at [300, 138] on div "*" at bounding box center [277, 127] width 173 height 40
drag, startPoint x: 190, startPoint y: 104, endPoint x: 196, endPoint y: 106, distance: 7.0
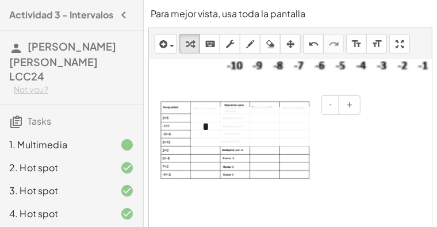
click at [196, 106] on div "- +" at bounding box center [274, 106] width 173 height 20
click at [327, 107] on button "-" at bounding box center [331, 106] width 18 height 20
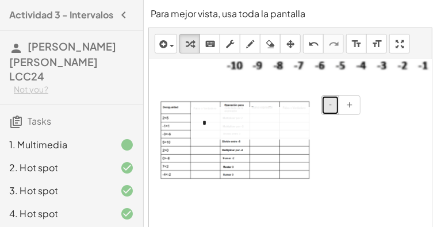
click at [327, 107] on button "-" at bounding box center [331, 106] width 18 height 20
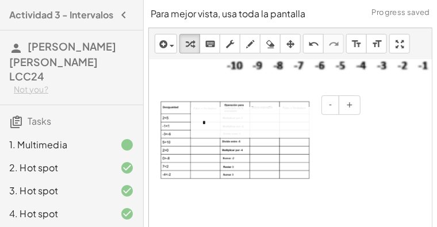
click at [204, 124] on div "*" at bounding box center [277, 122] width 173 height 31
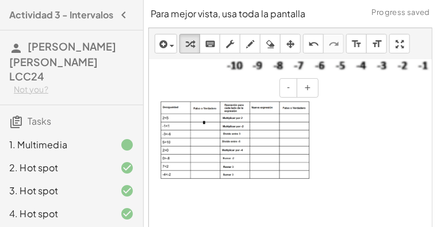
click at [210, 172] on img at bounding box center [236, 140] width 150 height 78
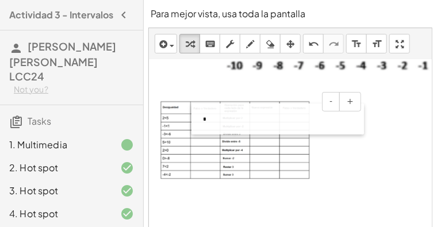
click at [201, 118] on div at bounding box center [198, 119] width 12 height 31
click at [201, 116] on div at bounding box center [198, 117] width 12 height 31
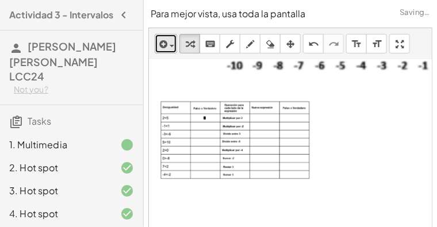
click at [169, 46] on span "button" at bounding box center [169, 45] width 2 height 8
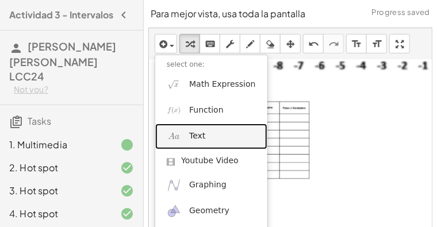
click at [200, 144] on link "Text" at bounding box center [211, 137] width 112 height 26
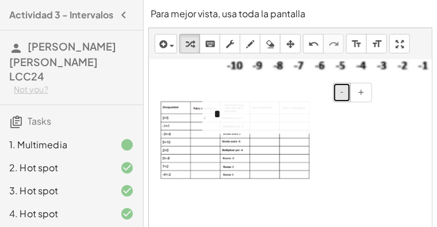
click at [342, 90] on span "-" at bounding box center [342, 91] width 3 height 9
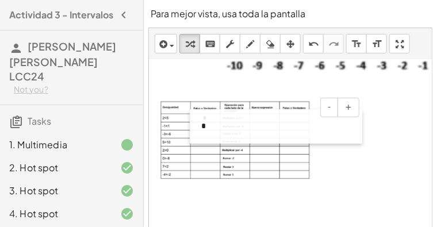
drag, startPoint x: 212, startPoint y: 112, endPoint x: 199, endPoint y: 127, distance: 19.6
click at [199, 127] on div at bounding box center [196, 126] width 12 height 35
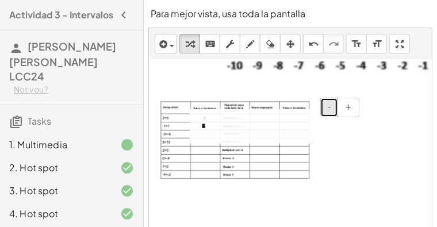
click at [327, 105] on button "-" at bounding box center [330, 108] width 18 height 20
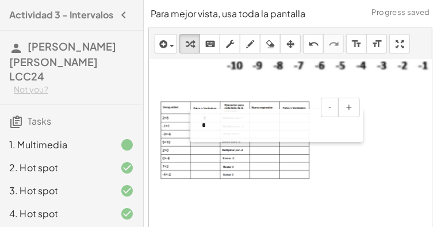
click at [200, 128] on div at bounding box center [197, 125] width 12 height 33
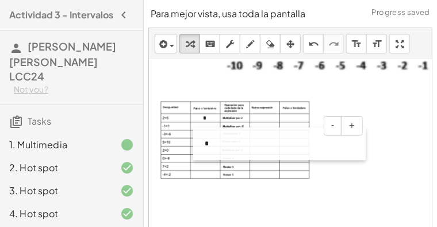
drag, startPoint x: 199, startPoint y: 123, endPoint x: 202, endPoint y: 141, distance: 18.6
click at [202, 141] on div at bounding box center [199, 144] width 12 height 33
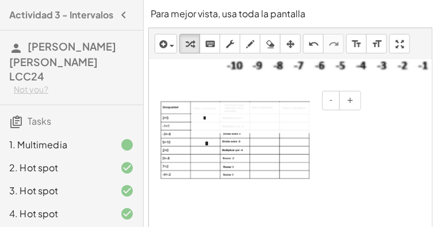
click at [203, 120] on div "*" at bounding box center [278, 117] width 173 height 31
click at [208, 116] on div "*" at bounding box center [278, 117] width 173 height 31
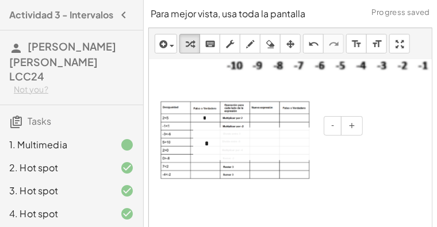
click at [209, 144] on div "*" at bounding box center [279, 144] width 173 height 33
drag, startPoint x: 335, startPoint y: 124, endPoint x: 318, endPoint y: 132, distance: 19.1
click at [334, 124] on span "-" at bounding box center [333, 125] width 3 height 9
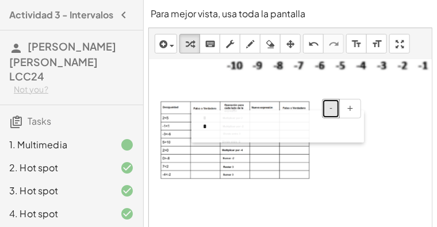
drag, startPoint x: 202, startPoint y: 143, endPoint x: 200, endPoint y: 126, distance: 17.4
click at [200, 126] on div at bounding box center [198, 127] width 12 height 32
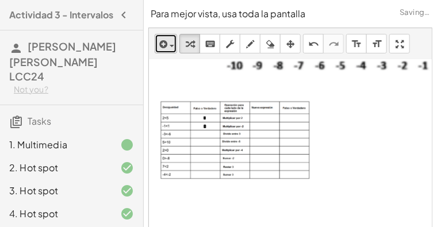
click at [171, 44] on div "button" at bounding box center [166, 44] width 17 height 14
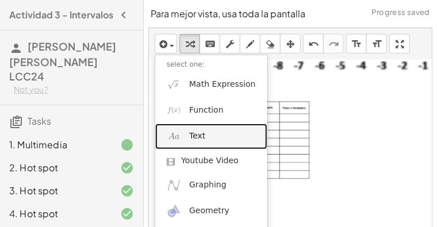
click at [206, 142] on link "Text" at bounding box center [211, 137] width 112 height 26
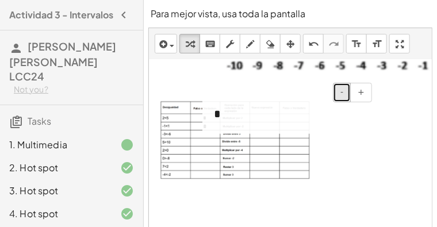
click at [340, 90] on button "-" at bounding box center [342, 93] width 18 height 20
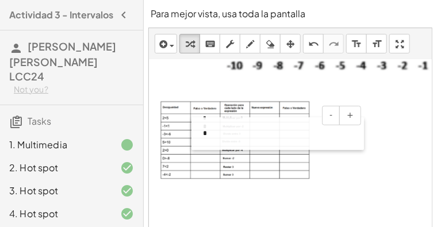
drag, startPoint x: 214, startPoint y: 110, endPoint x: 203, endPoint y: 133, distance: 25.5
click at [203, 133] on div at bounding box center [198, 133] width 12 height 33
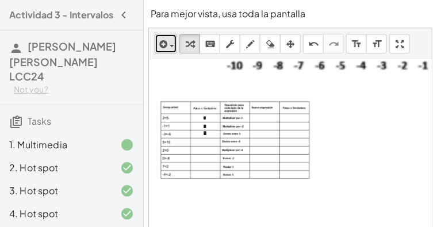
click at [174, 42] on div "button" at bounding box center [166, 44] width 17 height 14
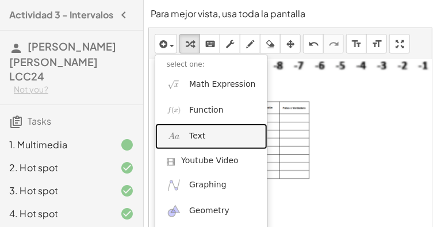
click at [207, 139] on link "Text" at bounding box center [211, 137] width 112 height 26
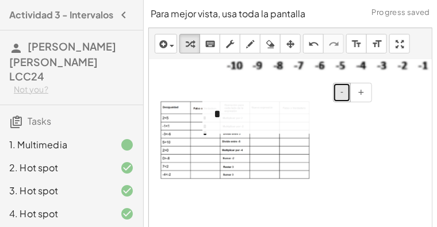
click at [340, 94] on button "-" at bounding box center [342, 93] width 18 height 20
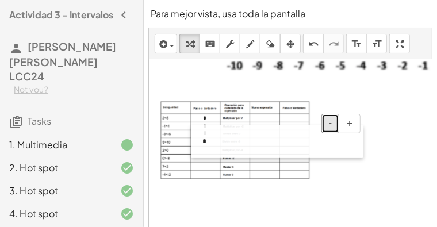
drag, startPoint x: 211, startPoint y: 108, endPoint x: 199, endPoint y: 139, distance: 33.1
click at [199, 139] on div at bounding box center [197, 141] width 12 height 33
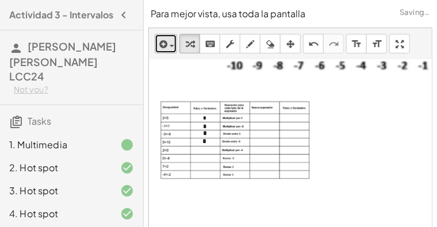
click at [167, 46] on icon "button" at bounding box center [163, 44] width 10 height 14
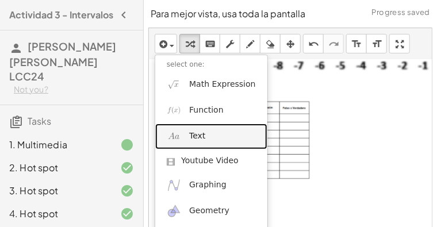
click at [201, 134] on span "Text" at bounding box center [197, 137] width 16 height 12
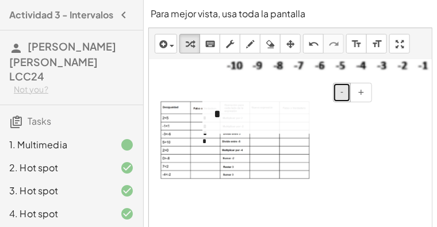
click at [342, 92] on span "-" at bounding box center [342, 91] width 3 height 9
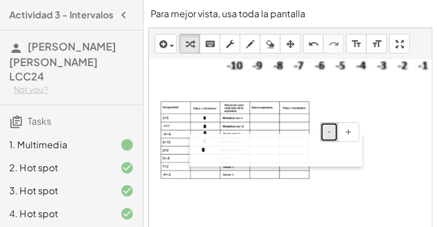
drag, startPoint x: 212, startPoint y: 108, endPoint x: 200, endPoint y: 148, distance: 41.7
click at [200, 148] on div at bounding box center [196, 150] width 12 height 33
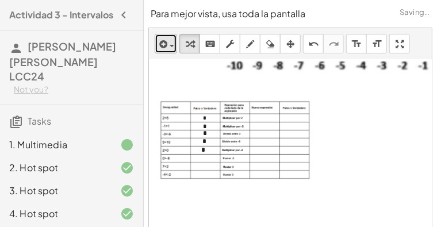
click at [174, 40] on div "button" at bounding box center [166, 44] width 17 height 14
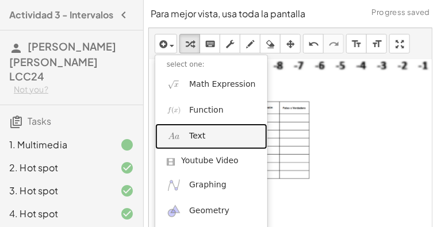
click at [199, 134] on span "Text" at bounding box center [197, 137] width 16 height 12
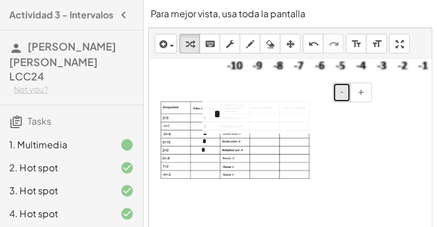
click at [344, 85] on button "-" at bounding box center [342, 93] width 18 height 20
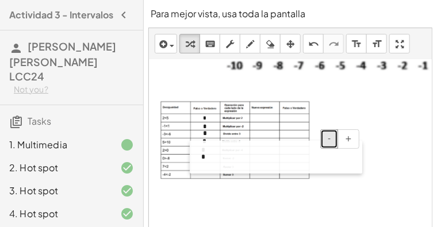
drag, startPoint x: 213, startPoint y: 113, endPoint x: 200, endPoint y: 159, distance: 48.3
click at [200, 159] on div at bounding box center [196, 157] width 12 height 33
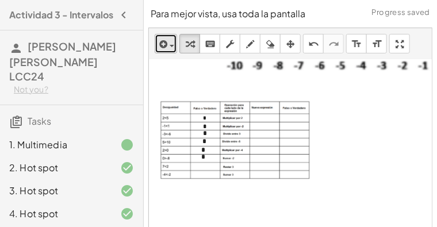
click at [163, 39] on icon "button" at bounding box center [163, 44] width 10 height 14
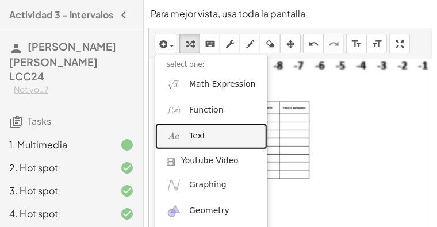
click at [199, 138] on span "Text" at bounding box center [197, 137] width 16 height 12
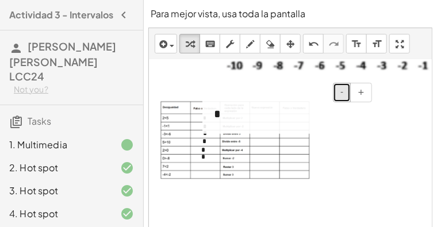
click at [339, 92] on button "-" at bounding box center [342, 93] width 18 height 20
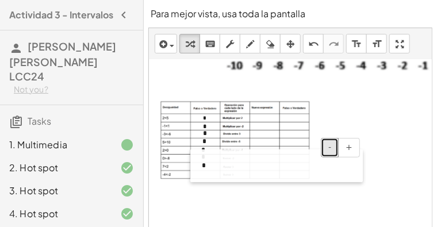
drag, startPoint x: 211, startPoint y: 112, endPoint x: 199, endPoint y: 168, distance: 56.6
click at [199, 168] on div at bounding box center [197, 166] width 12 height 33
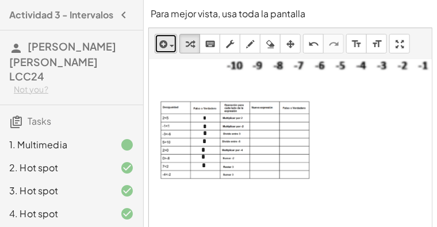
click at [173, 45] on span "button" at bounding box center [172, 46] width 5 height 2
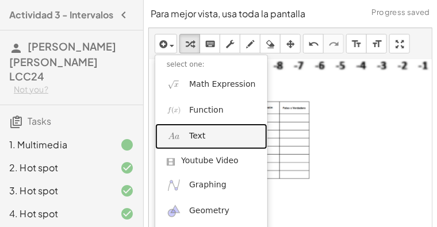
click at [180, 138] on img at bounding box center [174, 137] width 14 height 14
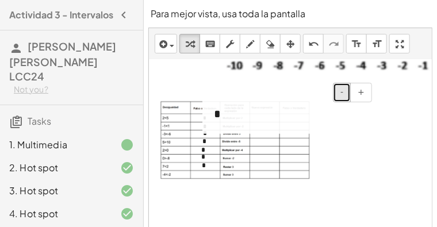
click at [347, 88] on button "-" at bounding box center [342, 93] width 18 height 20
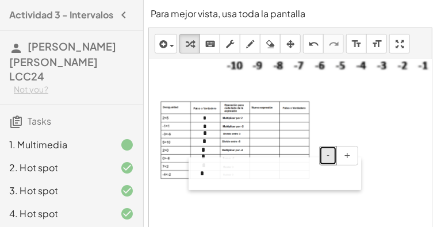
drag, startPoint x: 211, startPoint y: 110, endPoint x: 197, endPoint y: 173, distance: 64.8
click at [197, 173] on div at bounding box center [195, 174] width 12 height 33
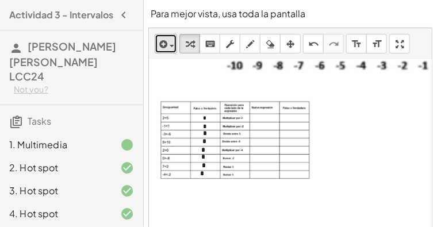
click at [174, 47] on div "button" at bounding box center [166, 44] width 17 height 14
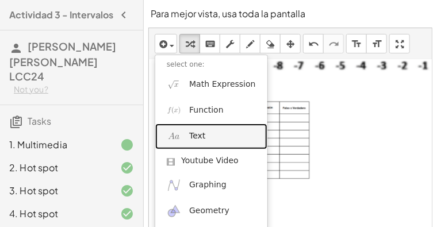
click at [203, 139] on span "Text" at bounding box center [197, 137] width 16 height 12
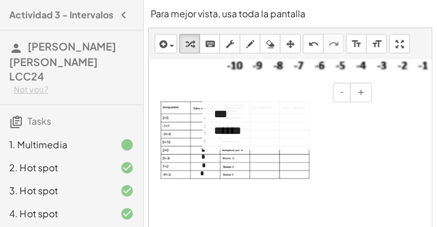
click at [261, 134] on div "******" at bounding box center [289, 131] width 150 height 17
click at [342, 90] on span "-" at bounding box center [342, 91] width 3 height 9
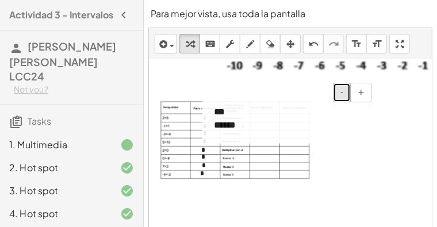
click at [342, 90] on span "-" at bounding box center [342, 91] width 3 height 9
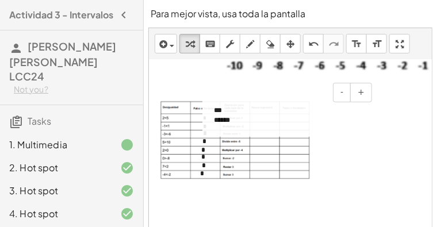
click at [281, 107] on div "*** ******" at bounding box center [289, 115] width 173 height 43
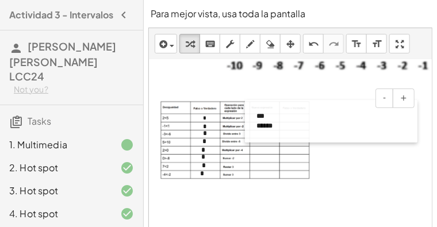
drag, startPoint x: 210, startPoint y: 116, endPoint x: 253, endPoint y: 121, distance: 43.0
click at [253, 121] on div at bounding box center [251, 121] width 12 height 43
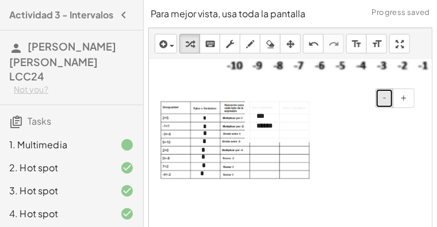
click at [379, 100] on button "-" at bounding box center [385, 99] width 18 height 20
click at [271, 125] on div "******" at bounding box center [332, 125] width 150 height 9
click at [270, 132] on div "*** ******" at bounding box center [331, 120] width 173 height 41
click at [280, 123] on div "******" at bounding box center [332, 125] width 150 height 9
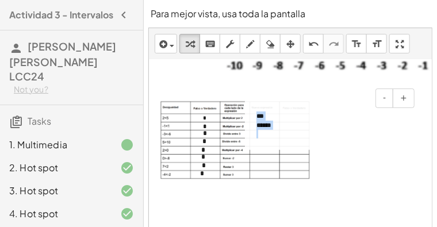
drag, startPoint x: 276, startPoint y: 139, endPoint x: 253, endPoint y: 106, distance: 40.4
click at [253, 106] on div "- + *** ******" at bounding box center [331, 125] width 173 height 50
click at [255, 135] on div at bounding box center [251, 125] width 12 height 50
click at [258, 135] on div "*******" at bounding box center [332, 134] width 150 height 9
click at [282, 135] on div "*******" at bounding box center [332, 134] width 150 height 9
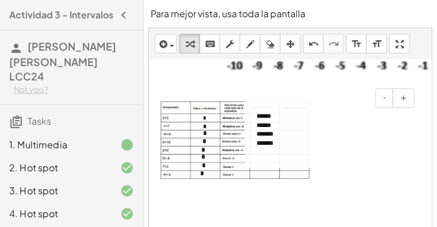
click at [279, 143] on div "*******" at bounding box center [332, 148] width 150 height 18
click at [260, 151] on td "*******" at bounding box center [267, 148] width 21 height 18
click at [261, 151] on td "******* ******" at bounding box center [267, 152] width 21 height 27
click at [279, 151] on div "******* ******" at bounding box center [332, 152] width 150 height 27
click at [274, 154] on td "******* ******" at bounding box center [267, 148] width 21 height 18
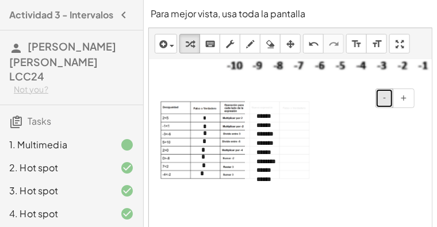
click at [391, 96] on button "-" at bounding box center [385, 99] width 18 height 20
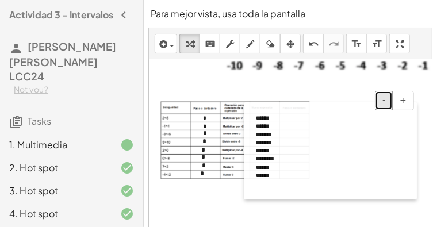
click at [251, 142] on div at bounding box center [251, 150] width 12 height 97
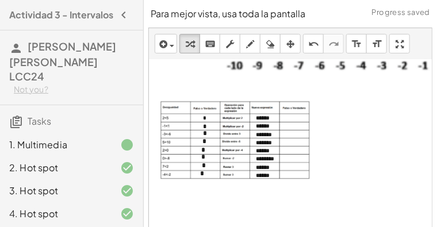
click at [340, 85] on div at bounding box center [443, 64] width 452 height 54
click at [172, 44] on div "button" at bounding box center [166, 44] width 17 height 14
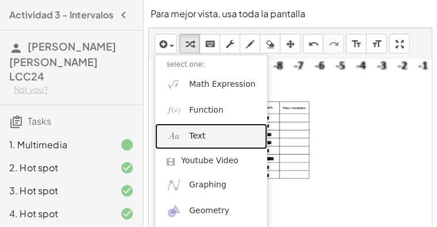
click at [204, 134] on link "Text" at bounding box center [211, 137] width 112 height 26
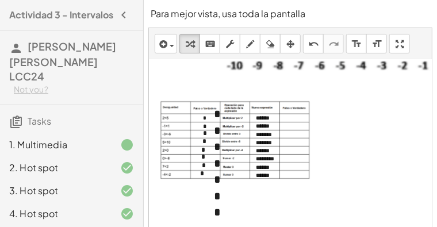
scroll to position [8, 0]
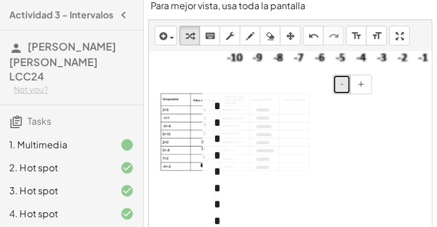
click at [341, 83] on button "-" at bounding box center [342, 85] width 18 height 20
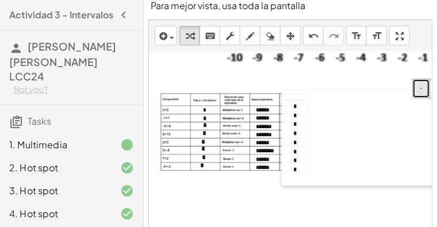
drag, startPoint x: 211, startPoint y: 130, endPoint x: 290, endPoint y: 134, distance: 79.5
click at [290, 134] on div at bounding box center [288, 138] width 12 height 96
click at [421, 87] on span "-" at bounding box center [421, 87] width 3 height 9
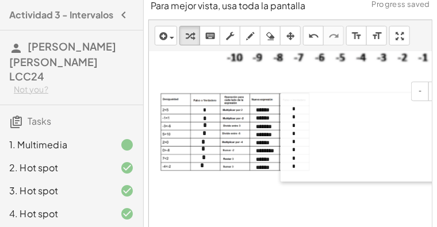
click at [290, 135] on div at bounding box center [287, 137] width 12 height 89
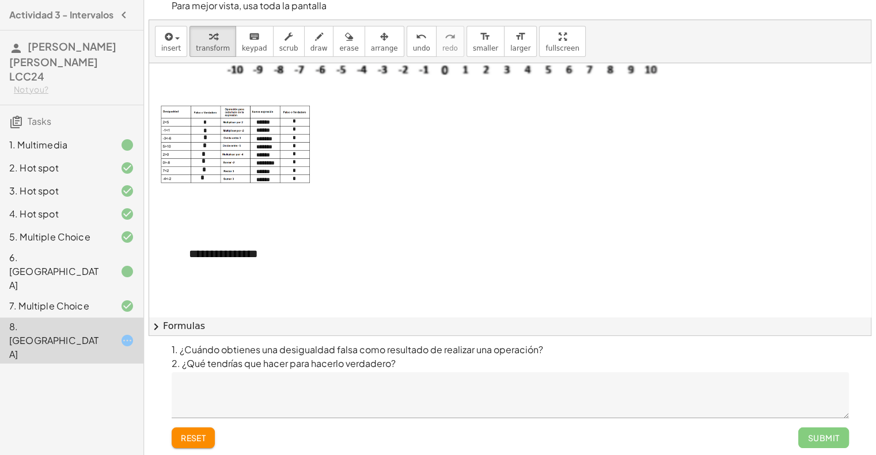
scroll to position [10, 0]
click at [291, 393] on textarea at bounding box center [510, 394] width 677 height 46
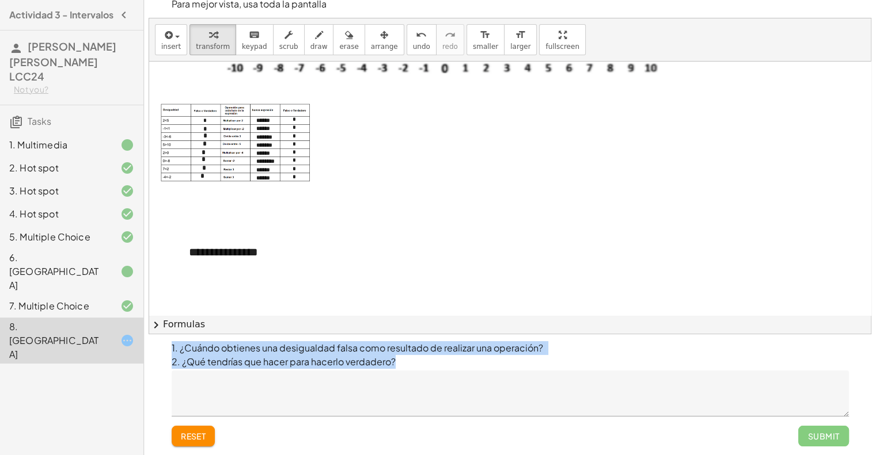
drag, startPoint x: 166, startPoint y: 349, endPoint x: 418, endPoint y: 372, distance: 253.2
click at [418, 372] on div "1. ¿Cuándo obtienes una desigualdad falsa como resultado de realizar una operac…" at bounding box center [510, 394] width 691 height 121
copy div "1. ¿Cuándo obtienes una desigualdad falsa como resultado de realizar una operac…"
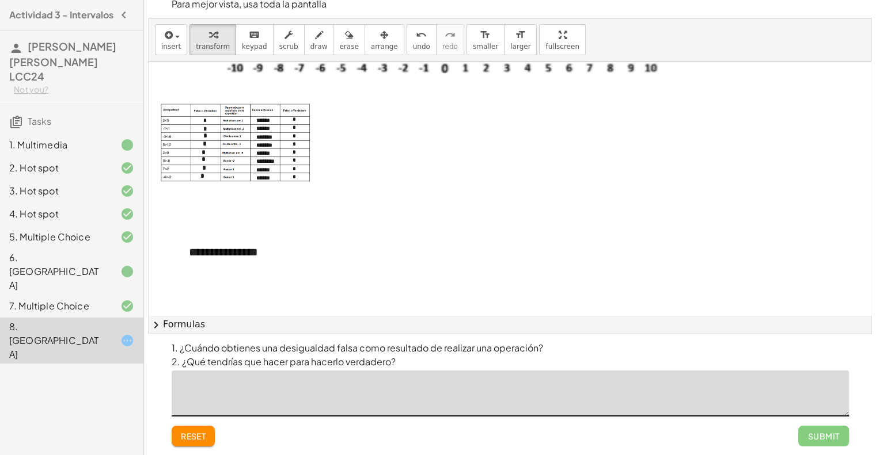
click at [277, 395] on textarea at bounding box center [510, 394] width 677 height 46
click at [840, 326] on button "chevron_right Formulas" at bounding box center [509, 324] width 721 height 18
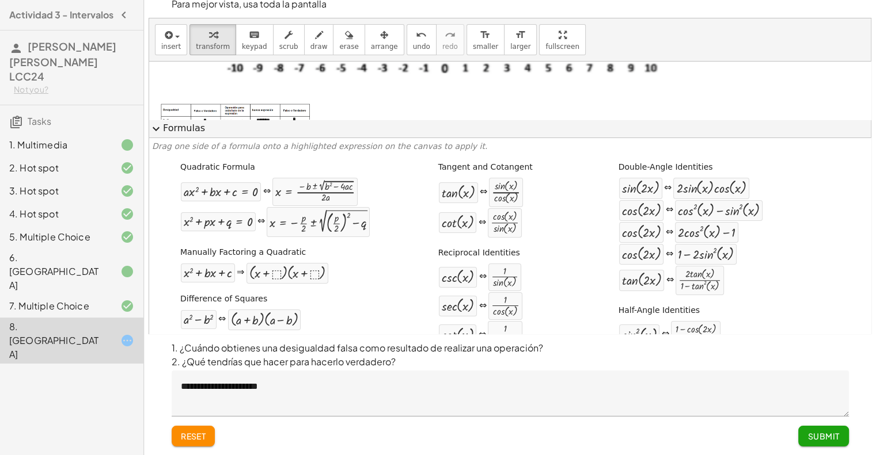
click at [168, 129] on button "expand_more Formulas" at bounding box center [509, 129] width 721 height 18
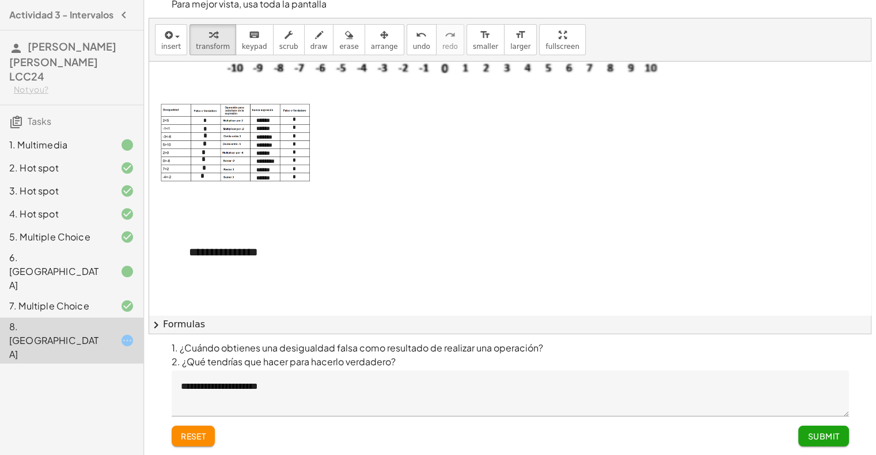
click at [311, 386] on textarea "**********" at bounding box center [510, 394] width 677 height 46
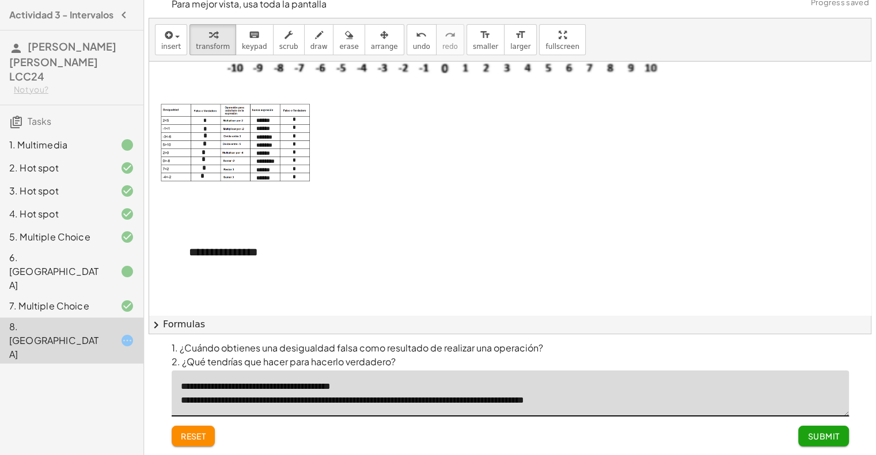
type textarea "**********"
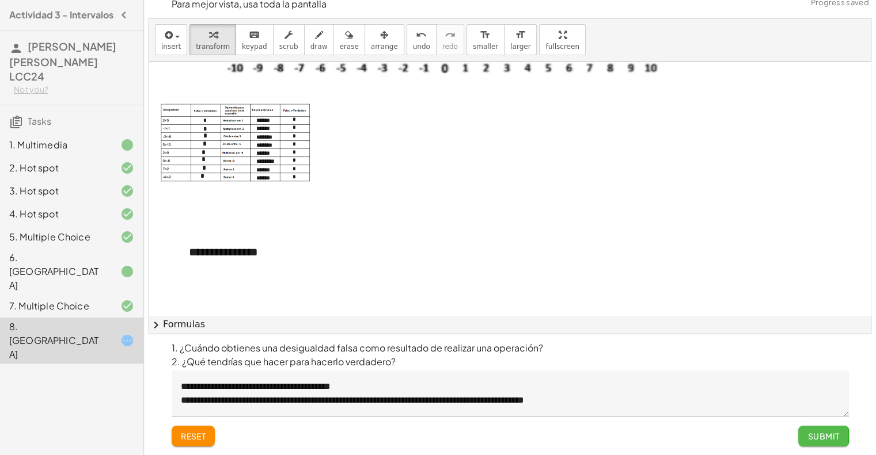
click at [833, 438] on span "Submit" at bounding box center [823, 436] width 32 height 10
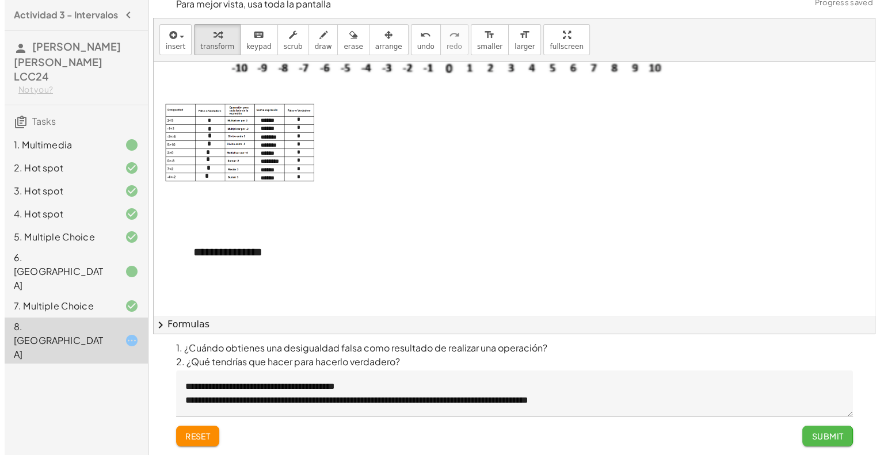
scroll to position [0, 0]
